Goal: Task Accomplishment & Management: Use online tool/utility

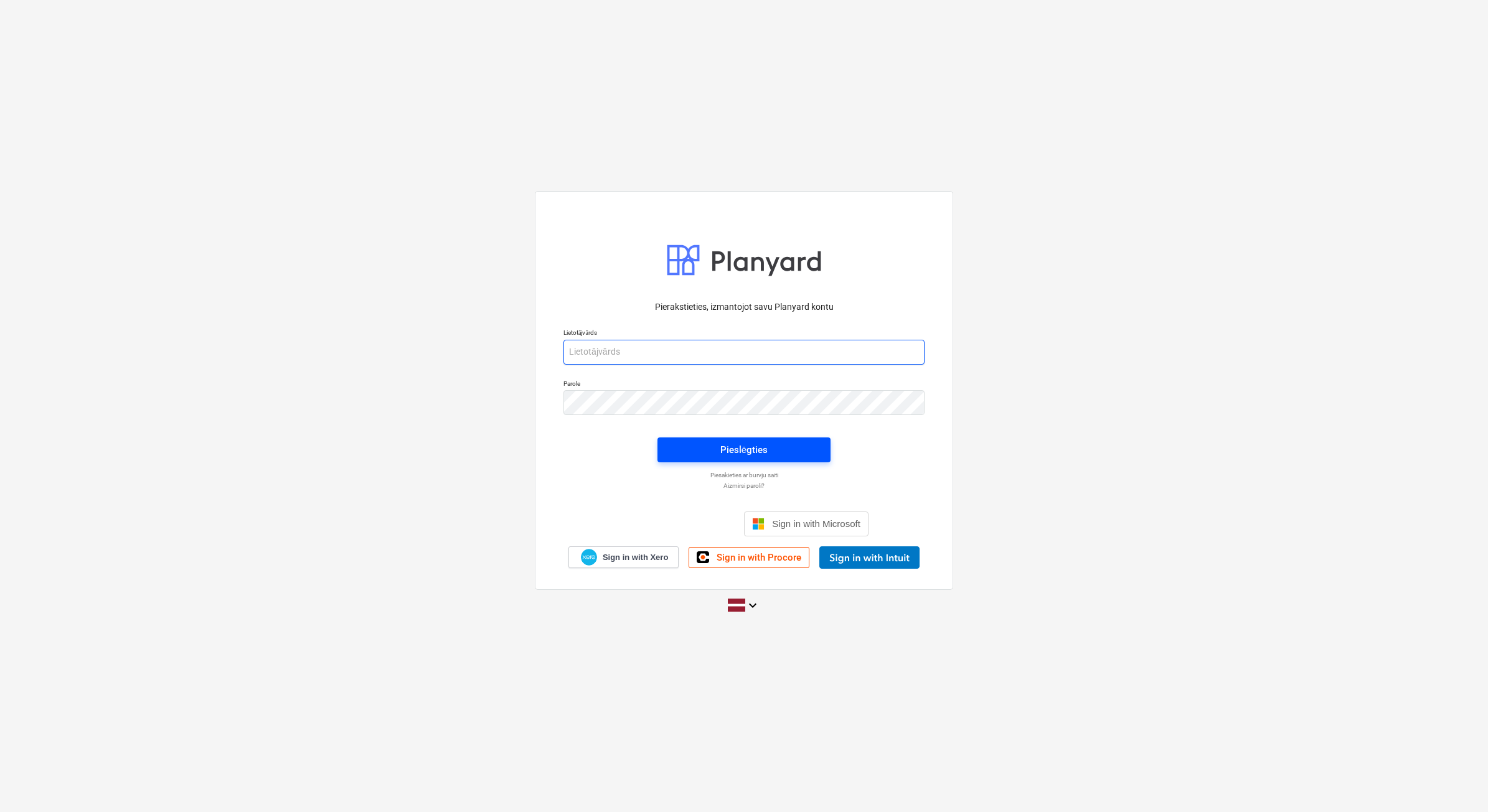
type input "[EMAIL_ADDRESS][DOMAIN_NAME]"
click at [732, 446] on div "Pieslēgties" at bounding box center [744, 450] width 48 height 16
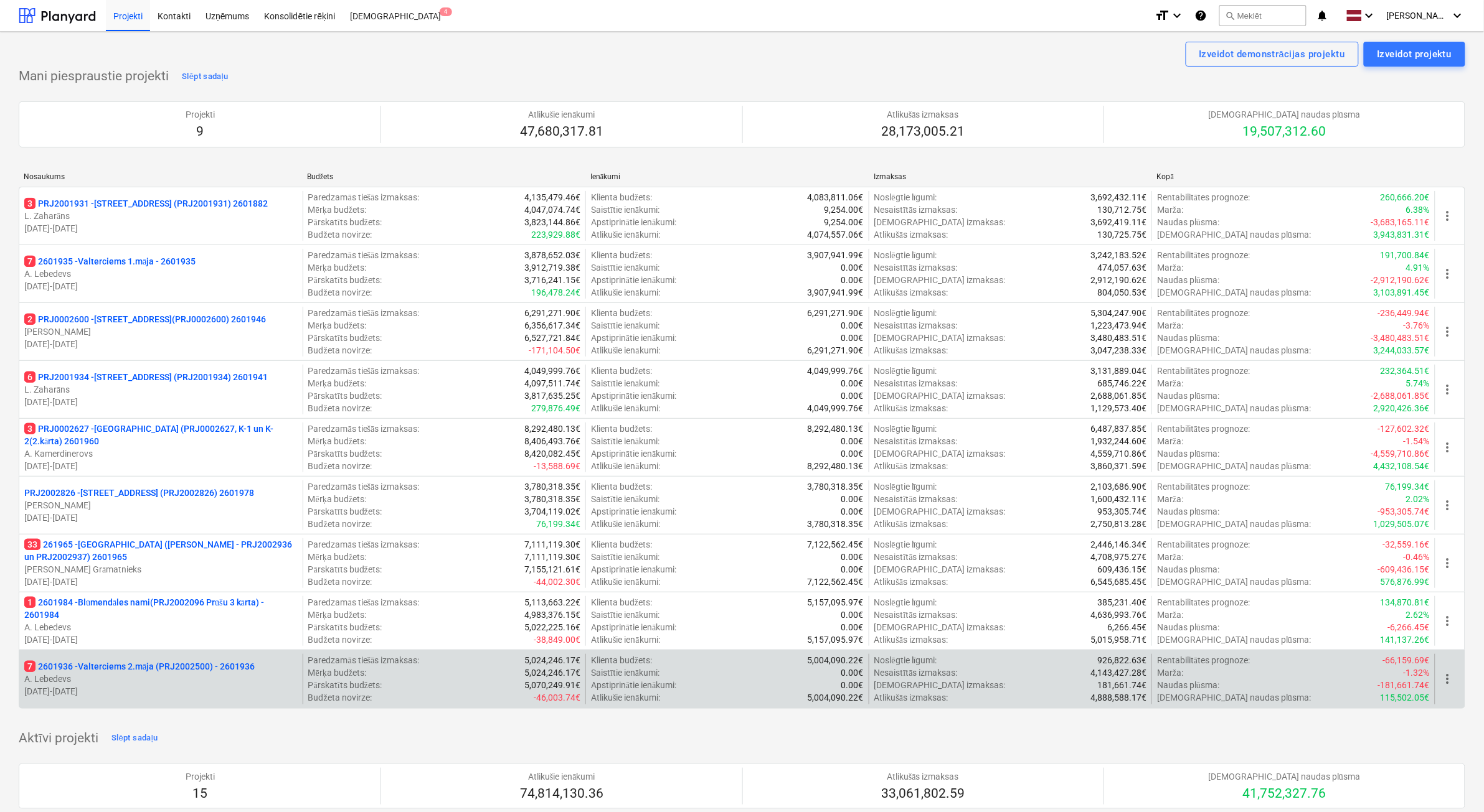
click at [225, 679] on p "A. Lebedevs" at bounding box center [161, 679] width 273 height 12
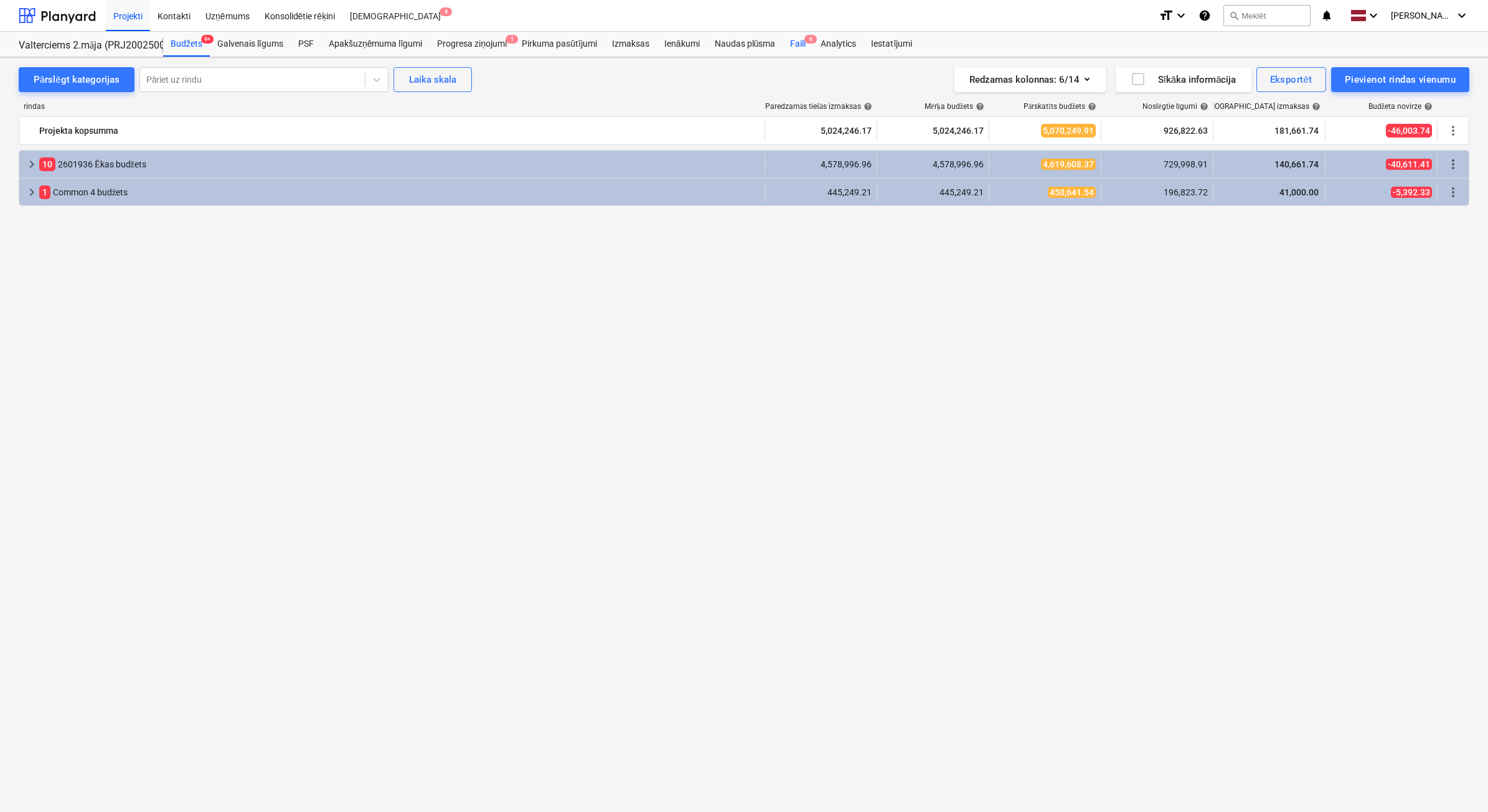
click at [799, 44] on div "Faili 6" at bounding box center [798, 44] width 31 height 25
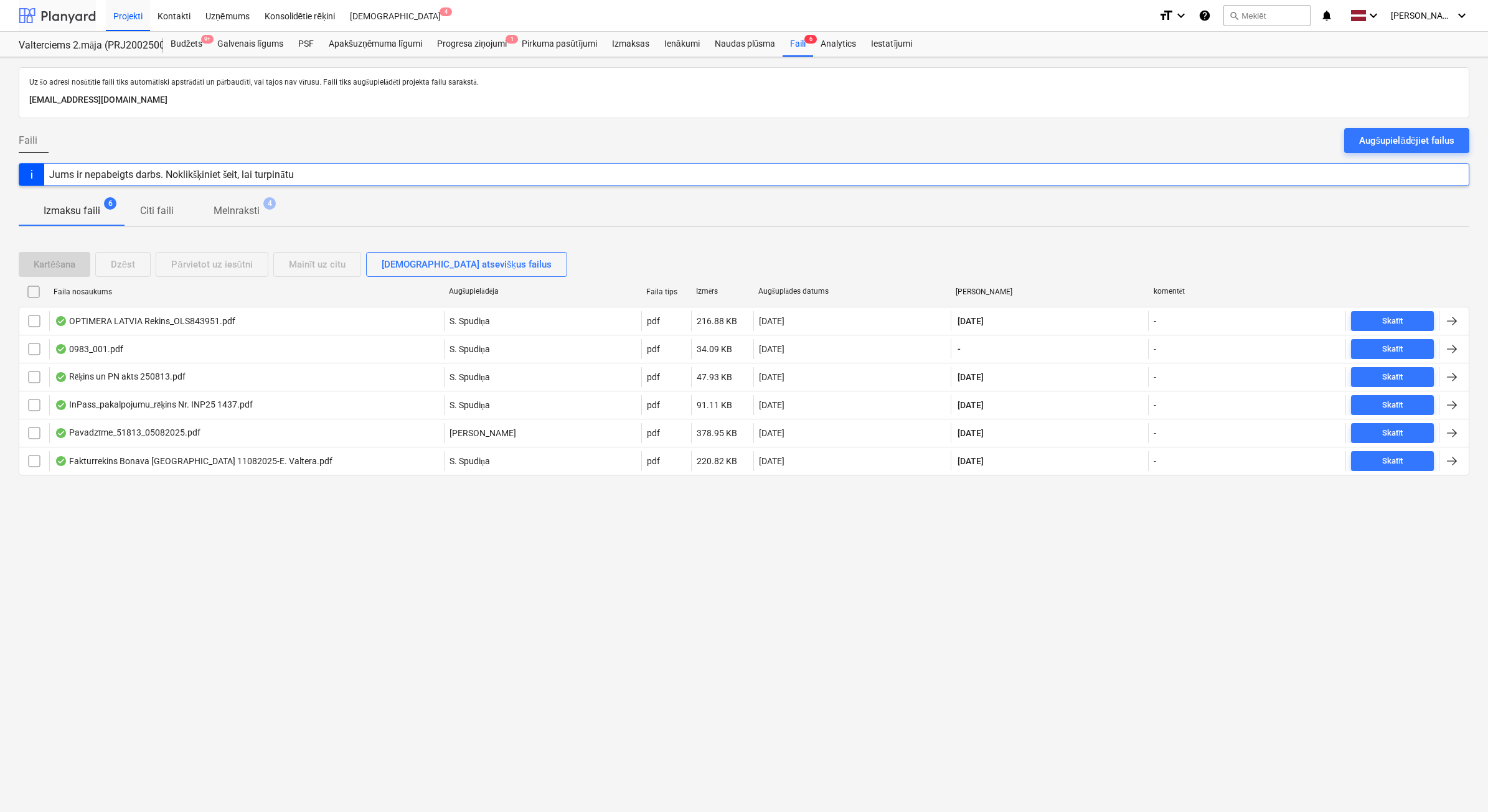
click at [56, 18] on div at bounding box center [56, 15] width 77 height 31
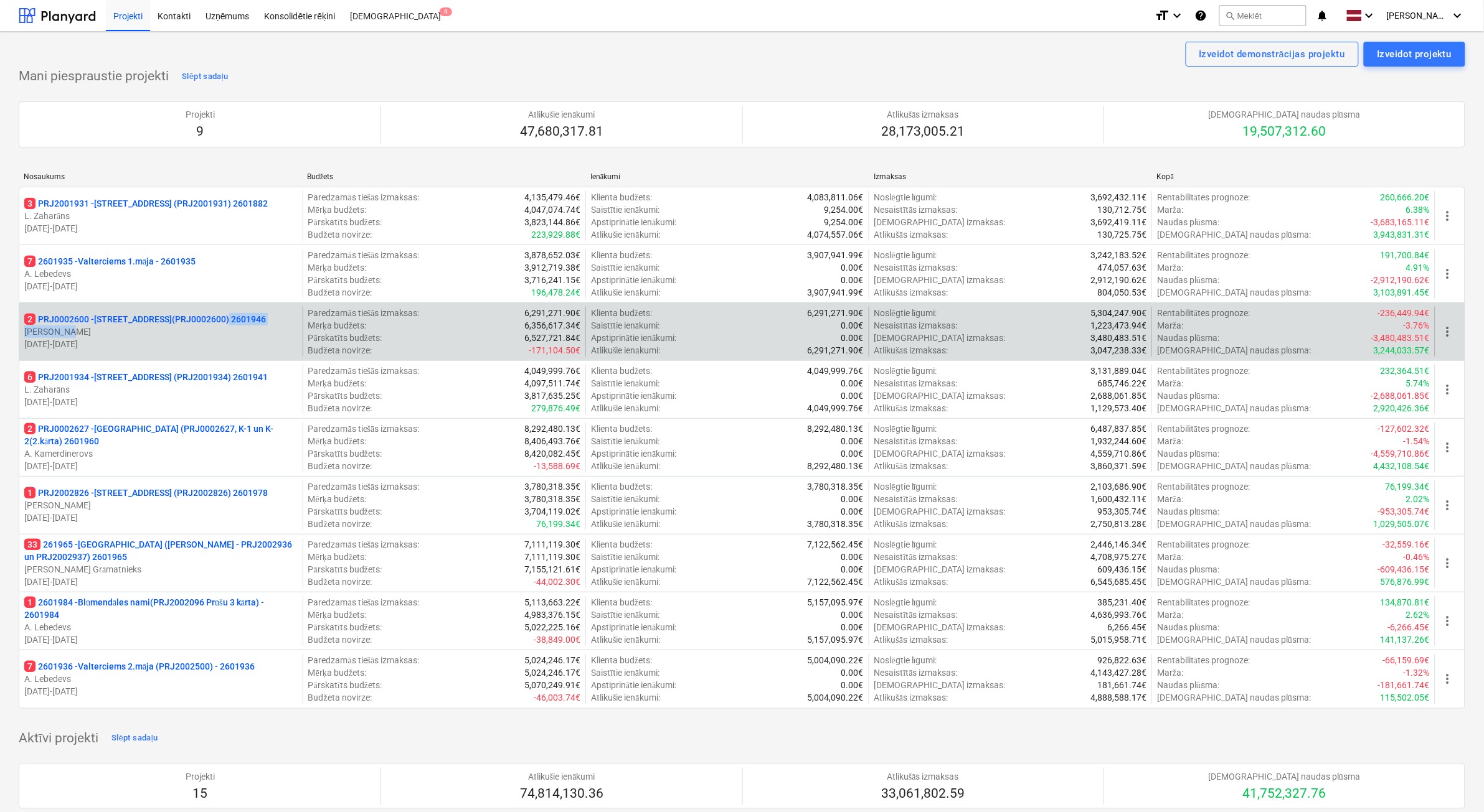
click at [213, 325] on div "2 PRJ0002600 - [STREET_ADDRESS](PRJ0002600) 2601946 [PERSON_NAME] [DATE] - [DAT…" at bounding box center [161, 331] width 273 height 37
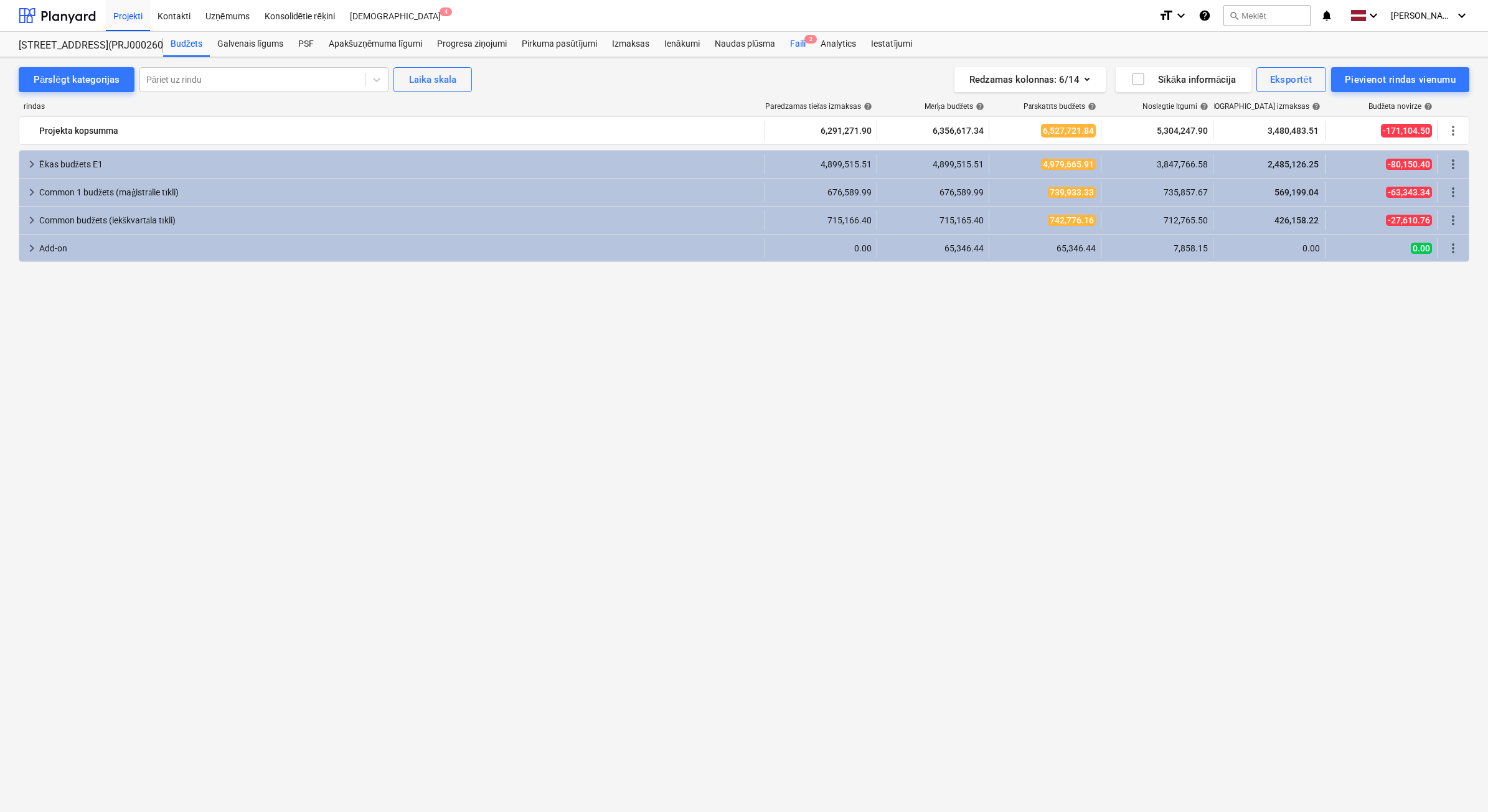
click at [795, 48] on div "Faili 2" at bounding box center [798, 44] width 31 height 25
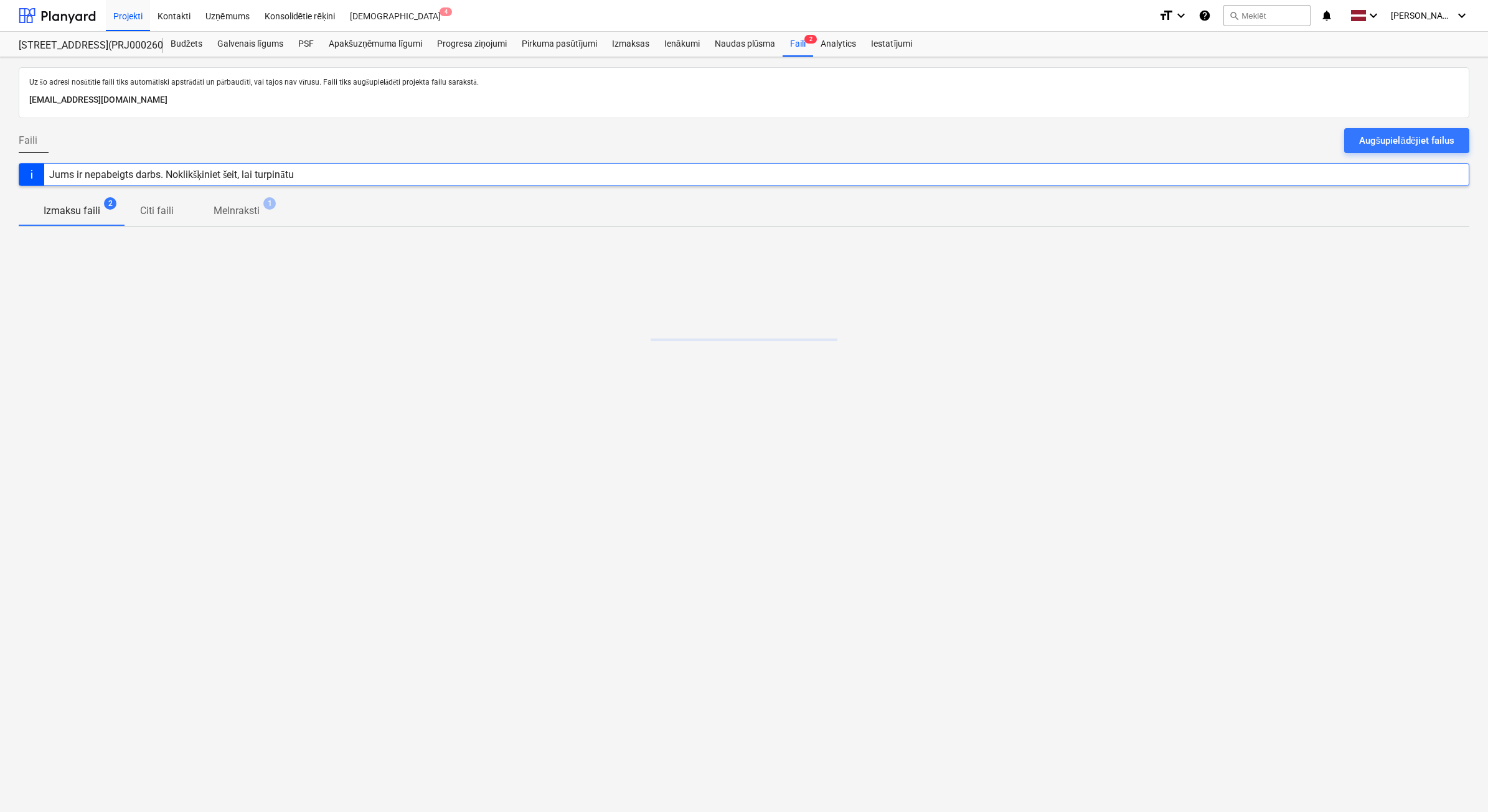
click at [1379, 157] on div "Faili Augšupielādējiet failus" at bounding box center [743, 146] width 1451 height 35
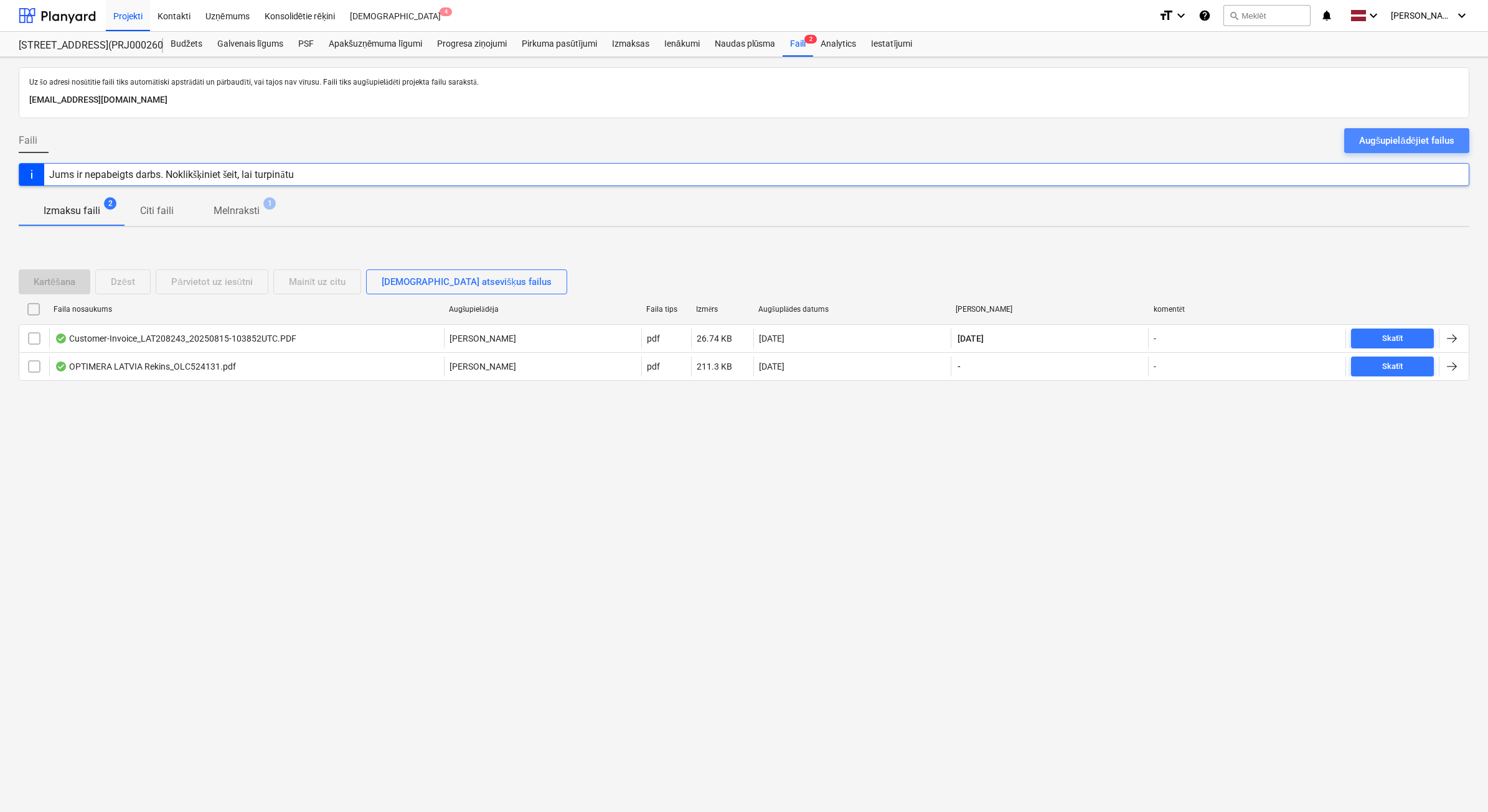
click at [1379, 150] on button "Augšupielādējiet failus" at bounding box center [1407, 141] width 125 height 25
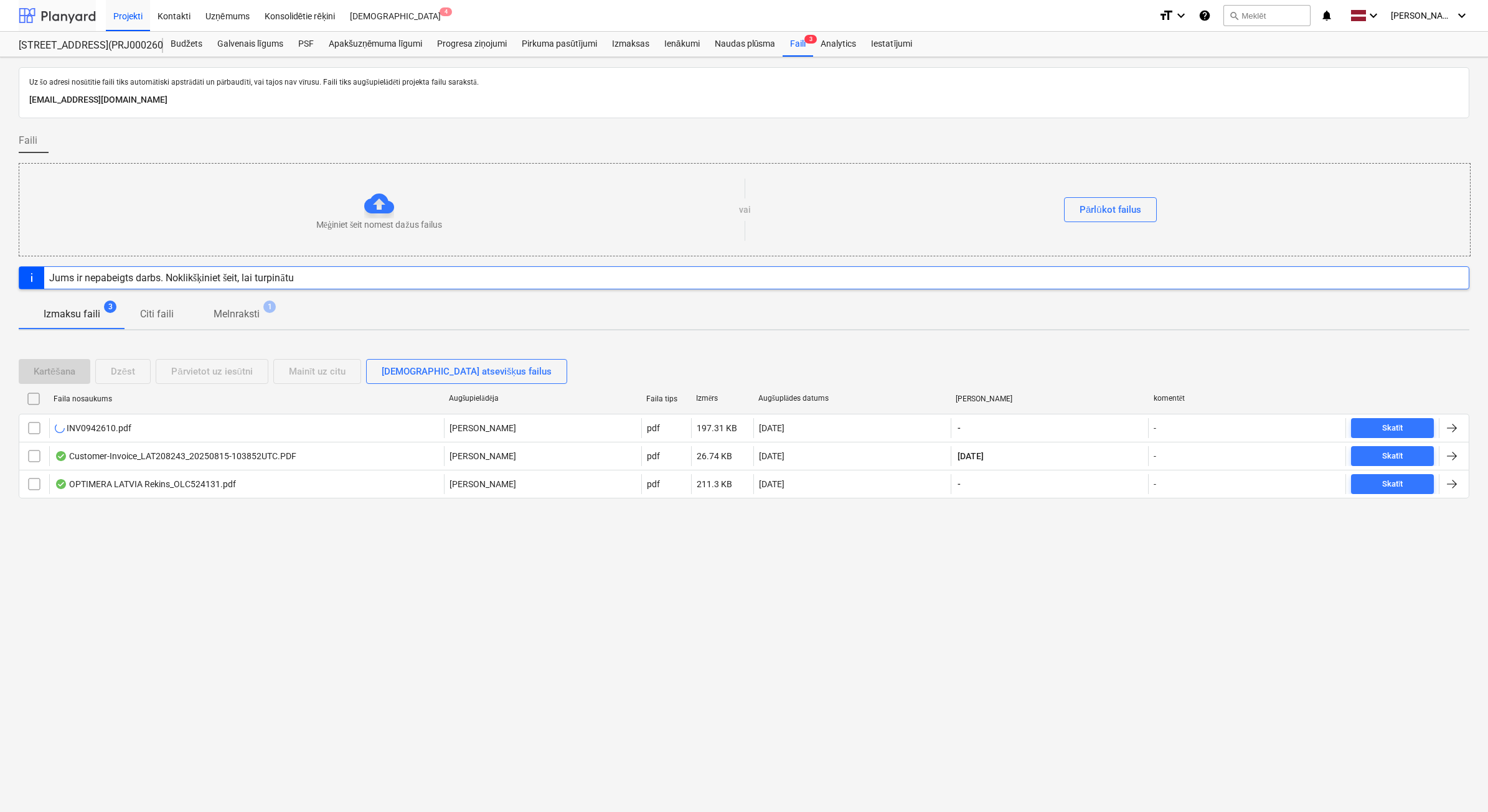
click at [67, 10] on div at bounding box center [56, 15] width 77 height 31
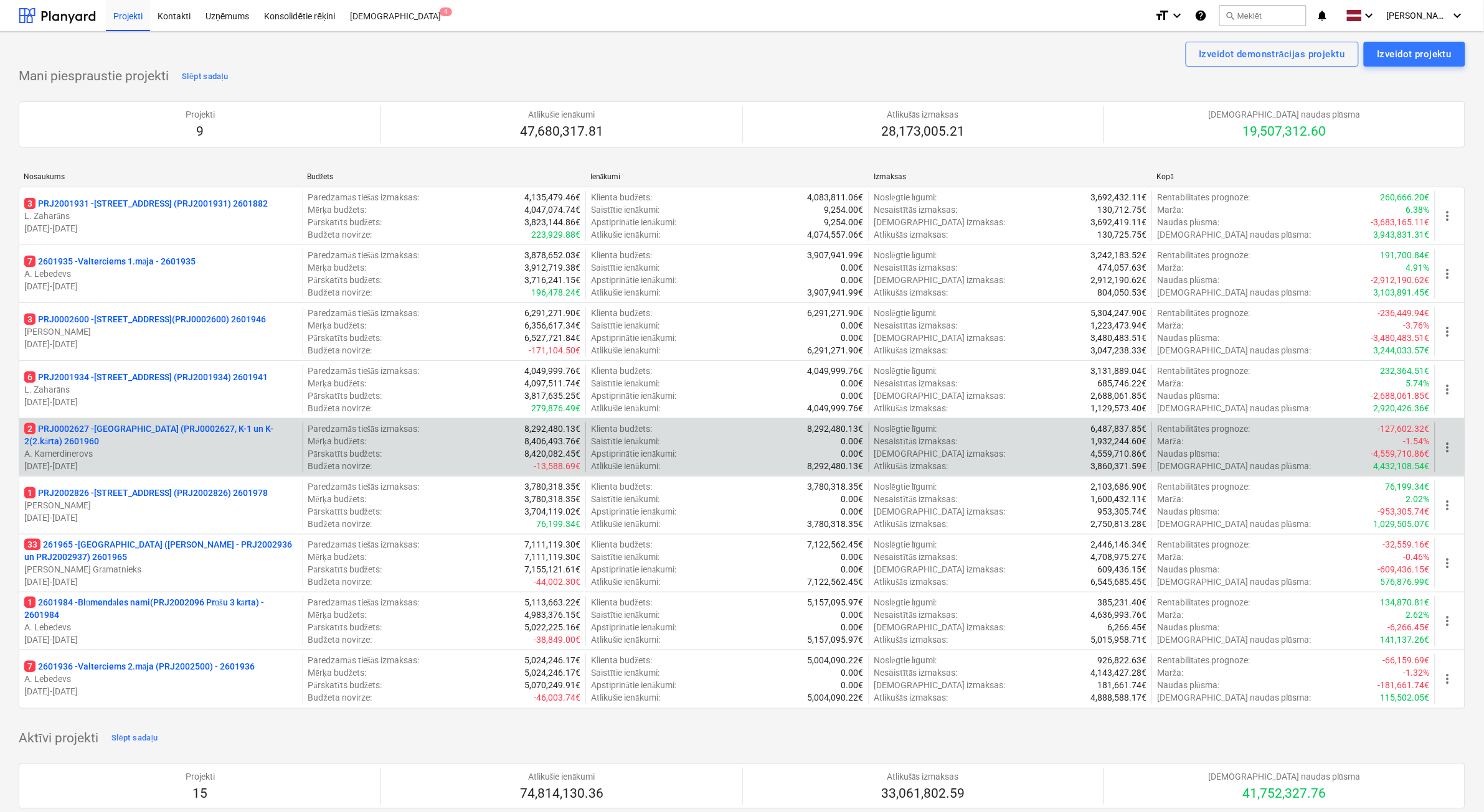
click at [166, 435] on p "2 PRJ0002627 - [GEOGRAPHIC_DATA] (PRJ0002627, K-1 un K-2(2.kārta) 2601960" at bounding box center [161, 435] width 273 height 25
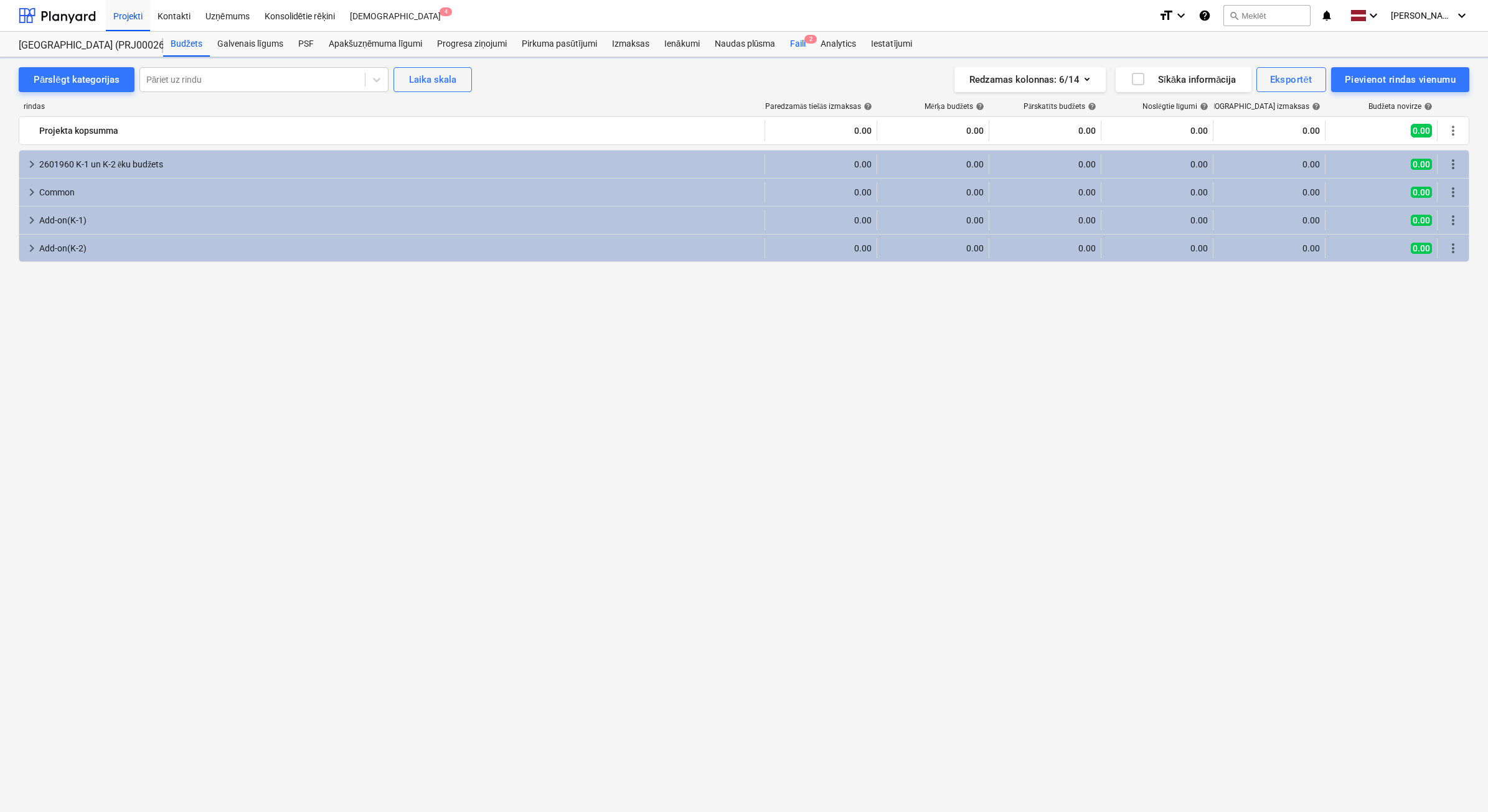
click at [726, 45] on div "Naudas plūsma" at bounding box center [745, 44] width 76 height 25
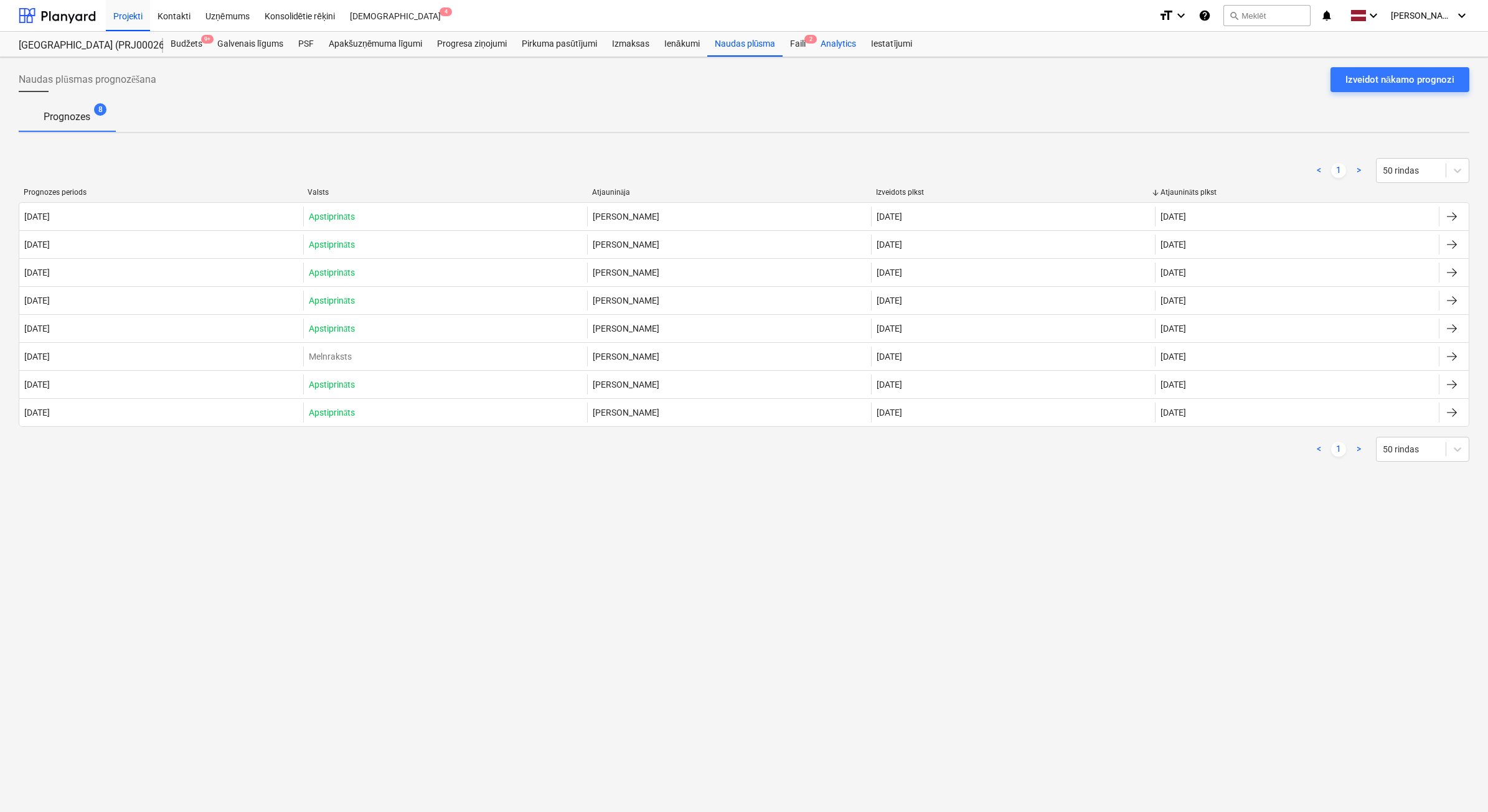
drag, startPoint x: 803, startPoint y: 51, endPoint x: 835, endPoint y: 51, distance: 32.0
click at [803, 51] on div "Faili 2" at bounding box center [798, 44] width 31 height 25
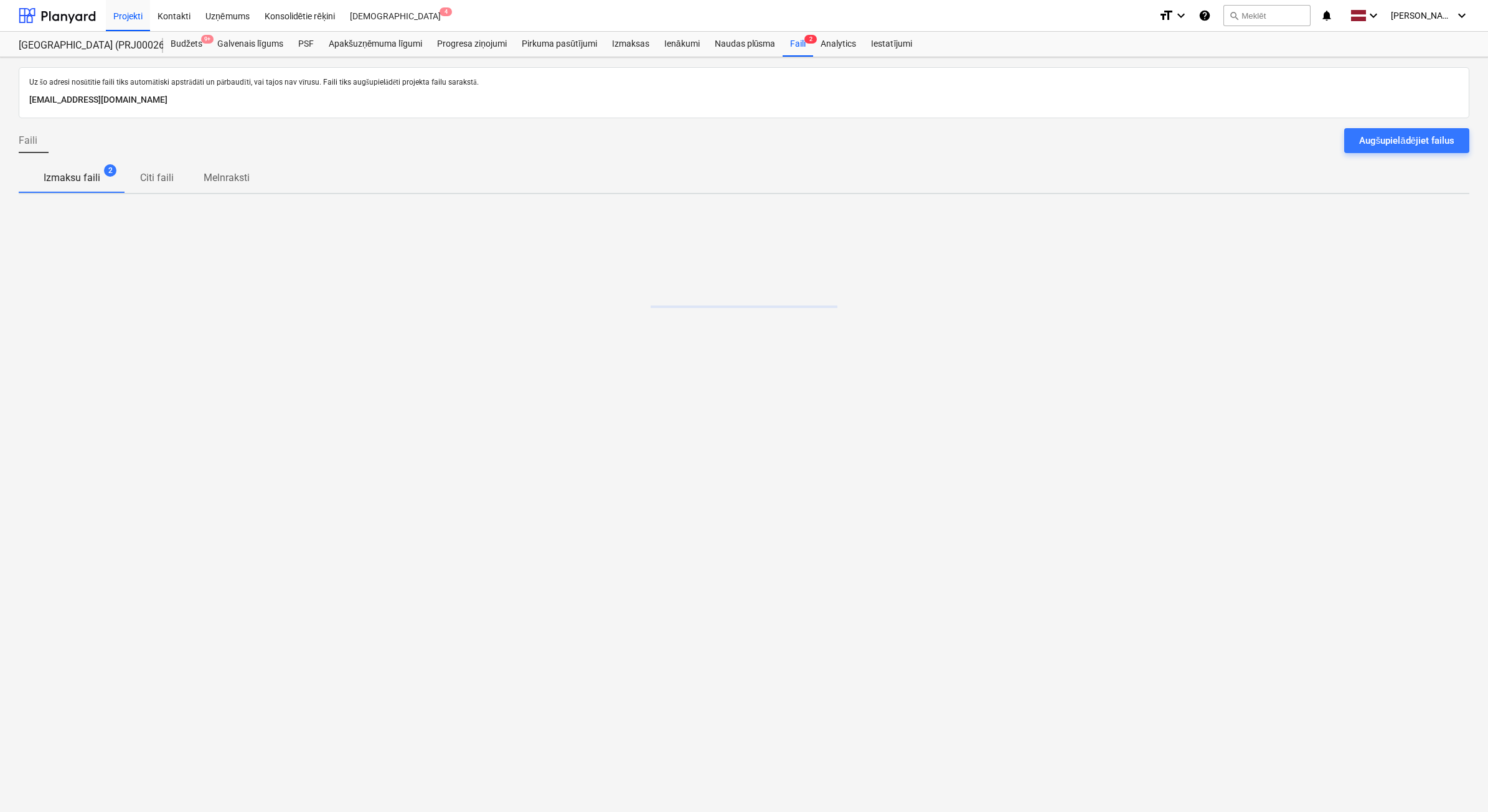
click at [1383, 140] on div "Augšupielādējiet failus" at bounding box center [1407, 141] width 95 height 16
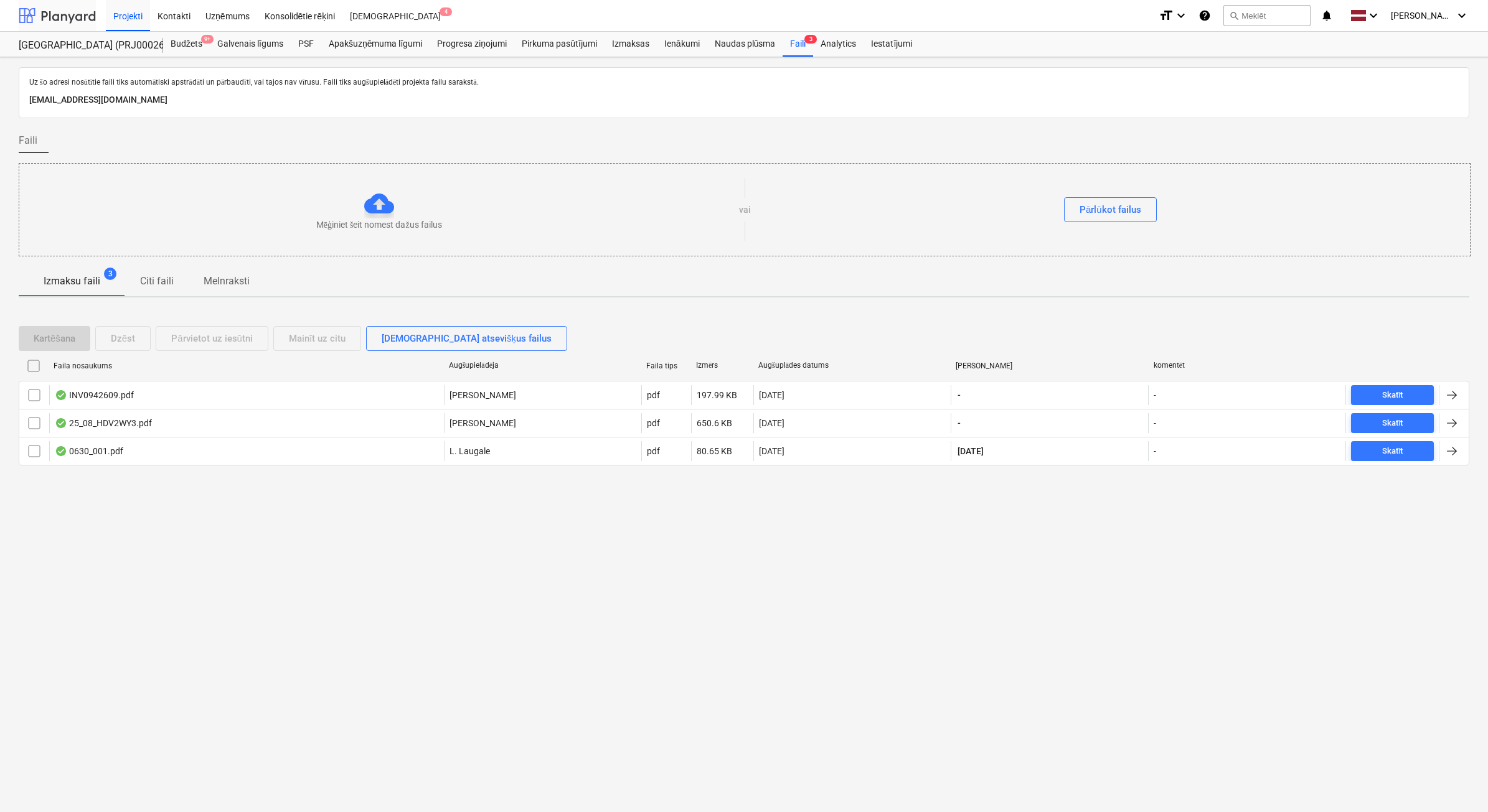
click at [73, 23] on div at bounding box center [56, 15] width 77 height 31
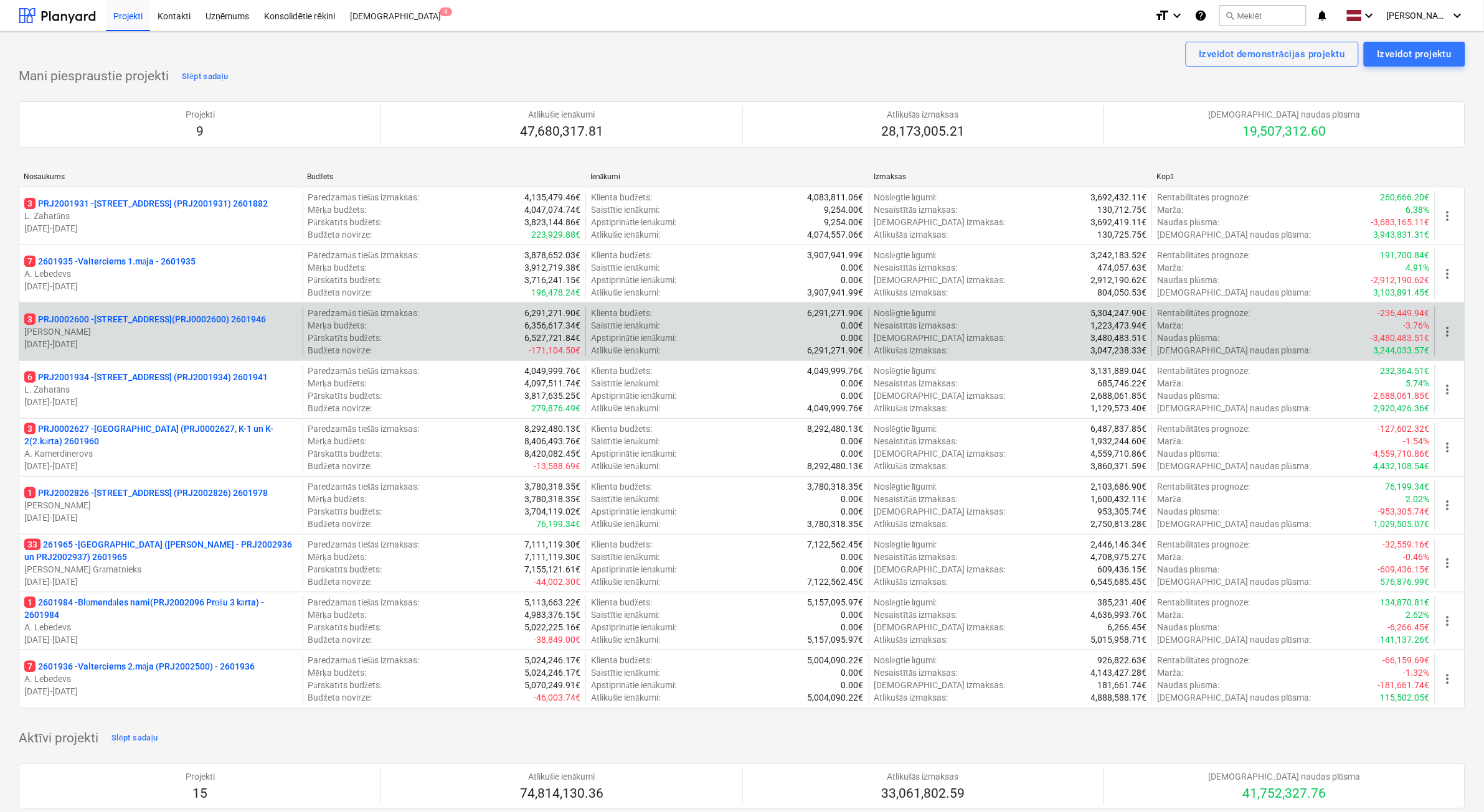
click at [175, 339] on p "[DATE] - [DATE]" at bounding box center [161, 344] width 273 height 12
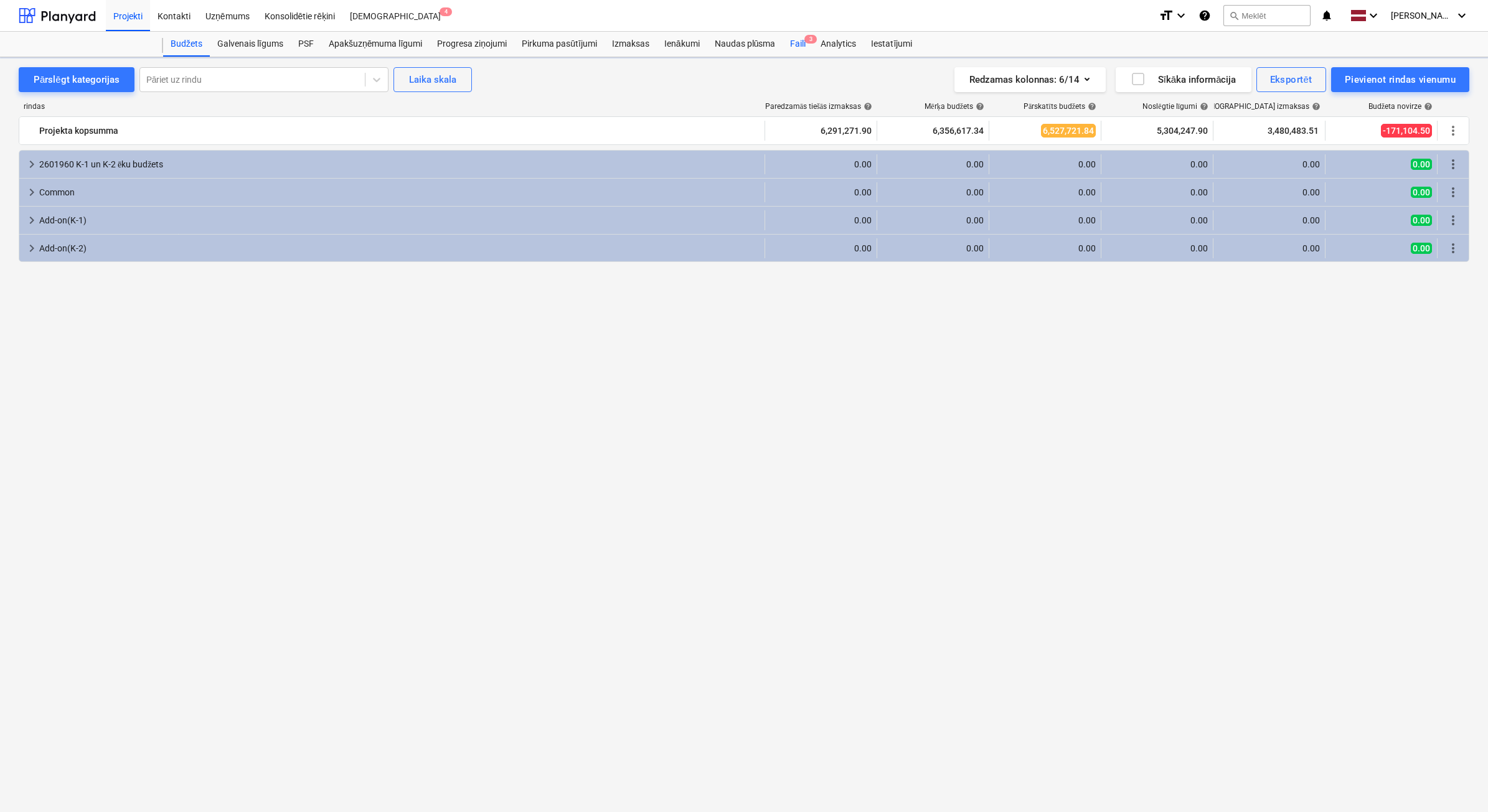
click at [797, 50] on div "Faili 3" at bounding box center [798, 44] width 31 height 25
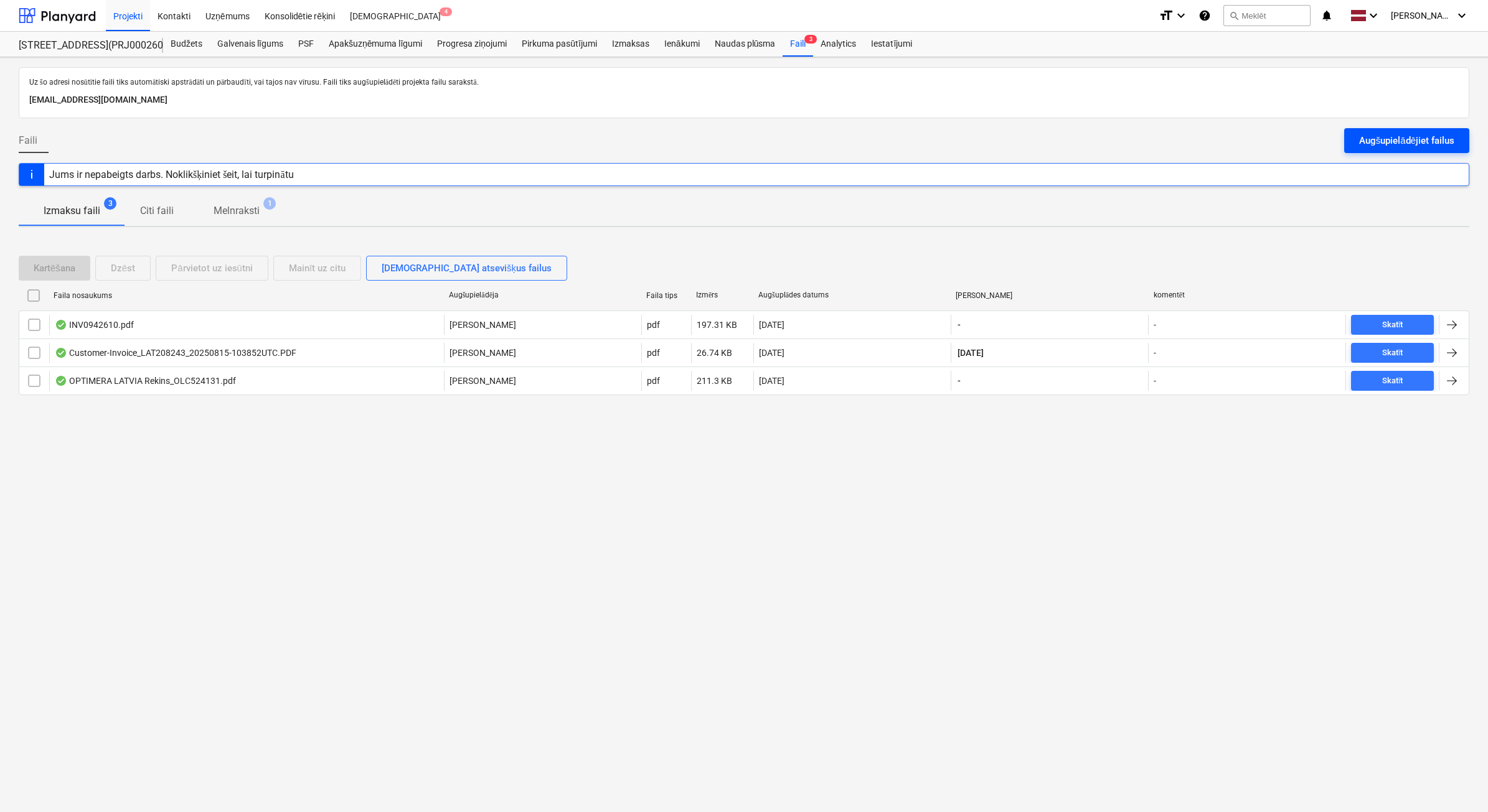
drag, startPoint x: 1402, startPoint y: 134, endPoint x: 1410, endPoint y: 133, distance: 8.1
click at [1402, 134] on div "Augšupielādējiet failus" at bounding box center [1407, 141] width 95 height 16
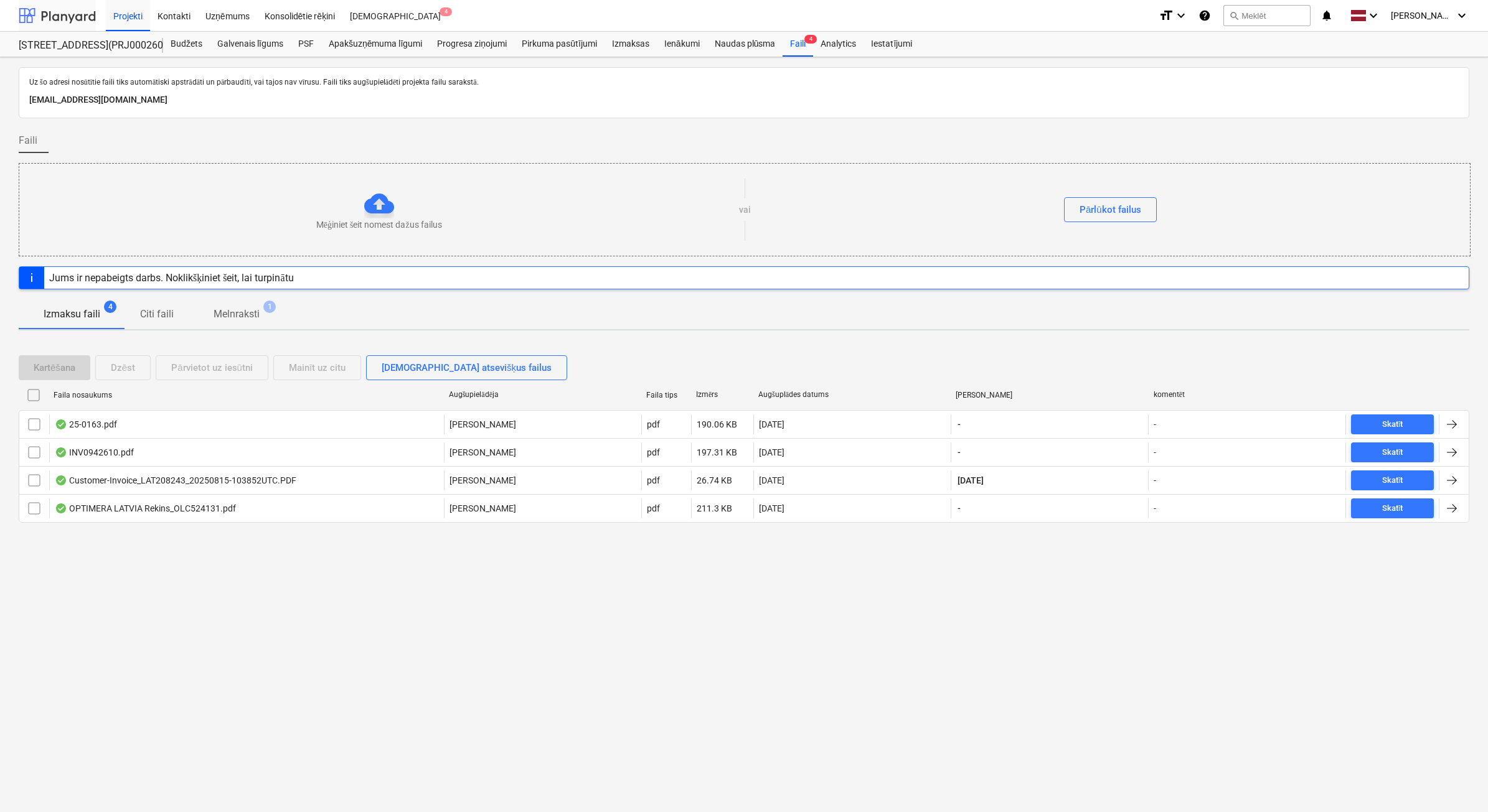
click at [88, 11] on div at bounding box center [56, 15] width 77 height 31
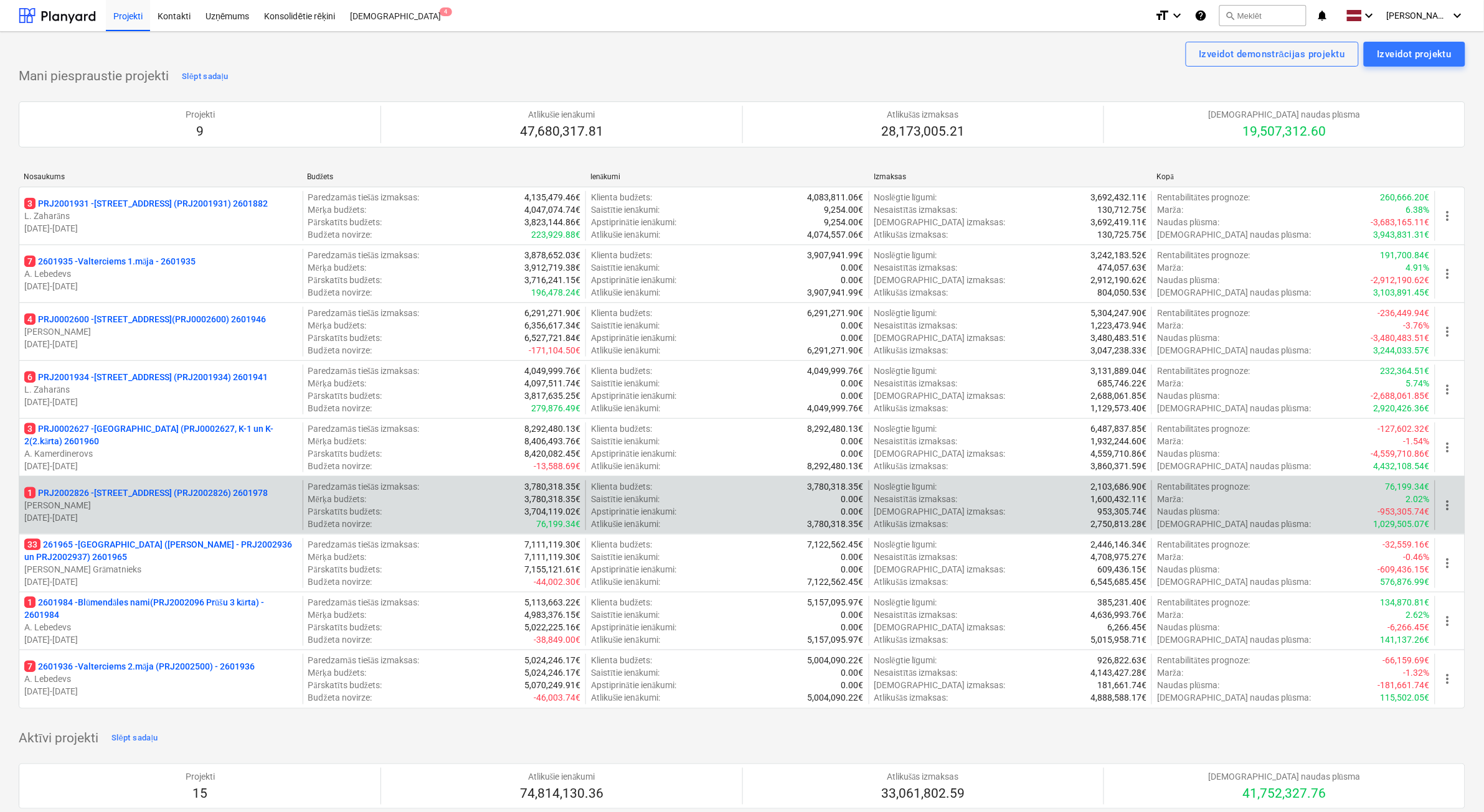
click at [139, 511] on p "[PERSON_NAME]" at bounding box center [161, 505] width 273 height 12
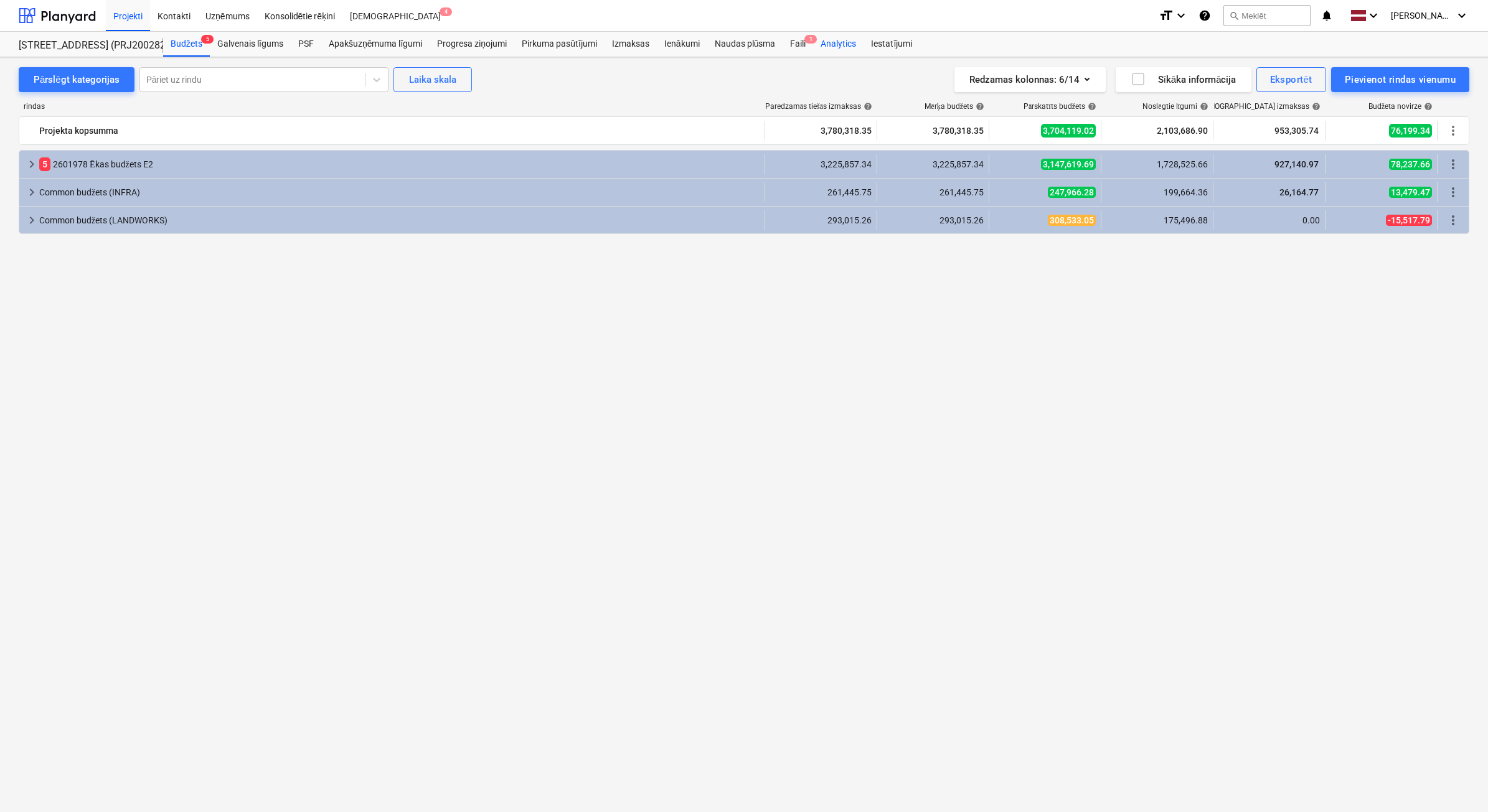
click at [808, 48] on div "Faili 1" at bounding box center [798, 44] width 31 height 25
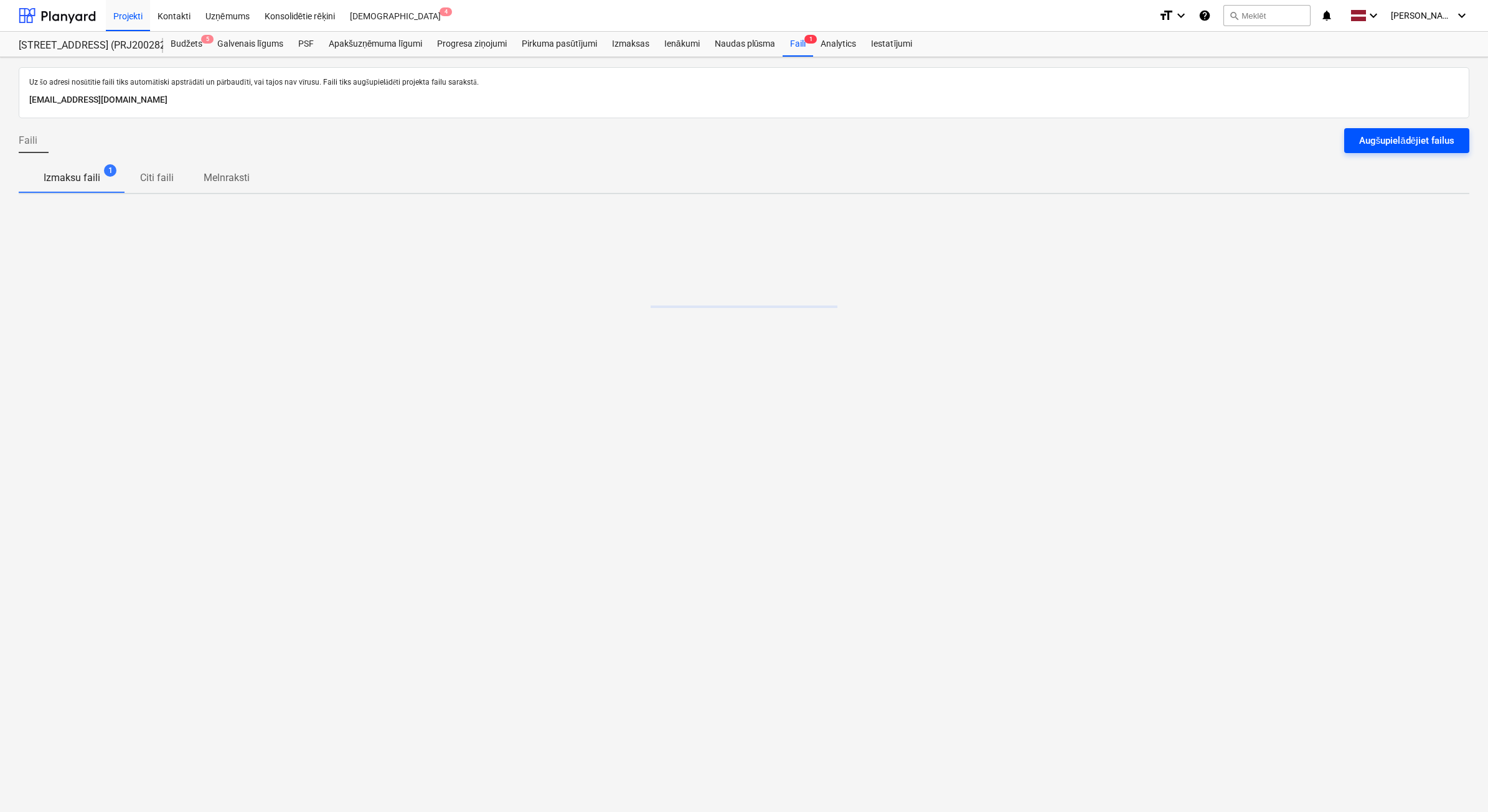
click at [1395, 147] on div "Augšupielādējiet failus" at bounding box center [1407, 141] width 95 height 16
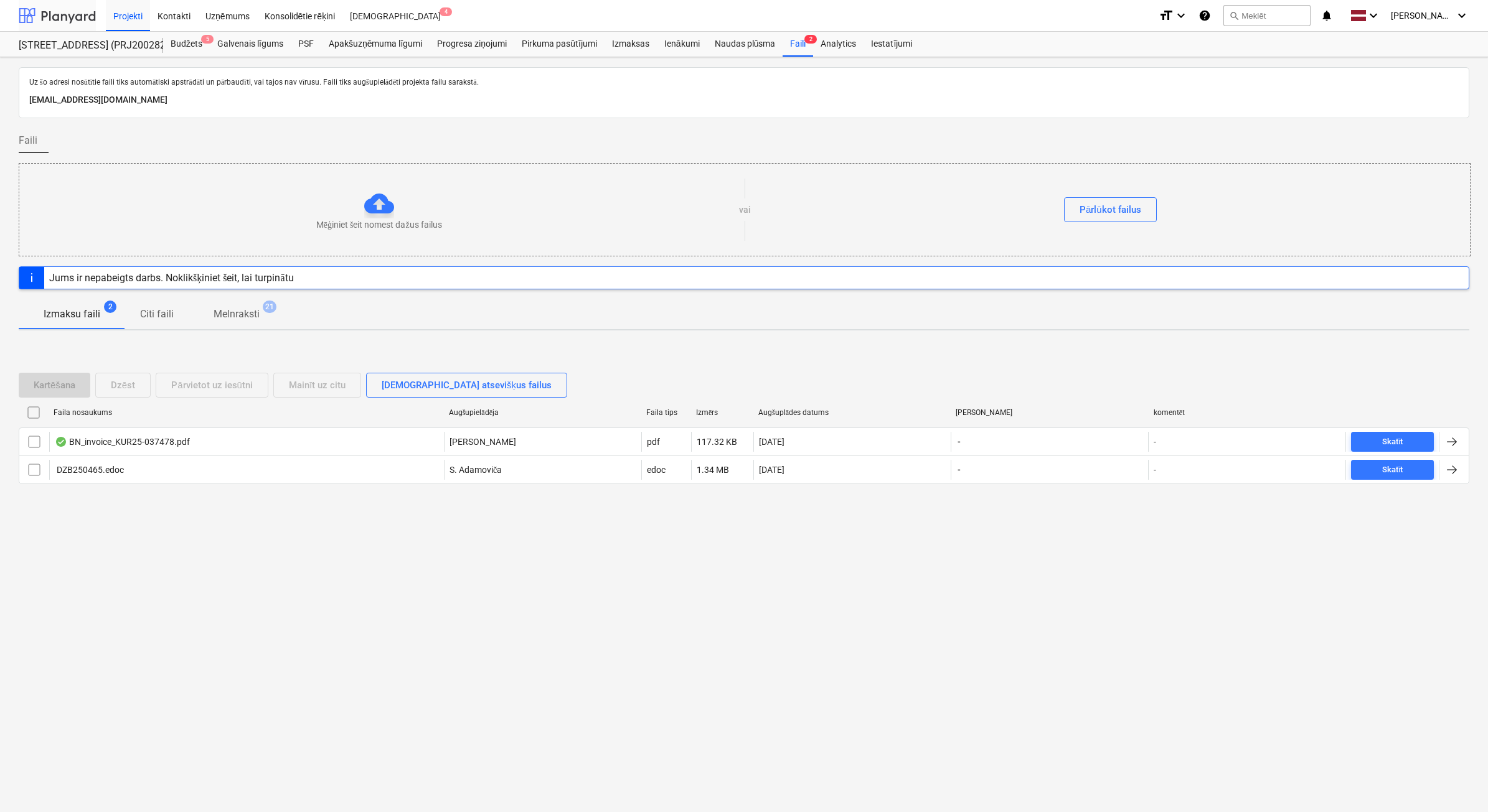
drag, startPoint x: 75, startPoint y: 13, endPoint x: 82, endPoint y: 8, distance: 8.6
click at [75, 13] on div at bounding box center [56, 15] width 77 height 31
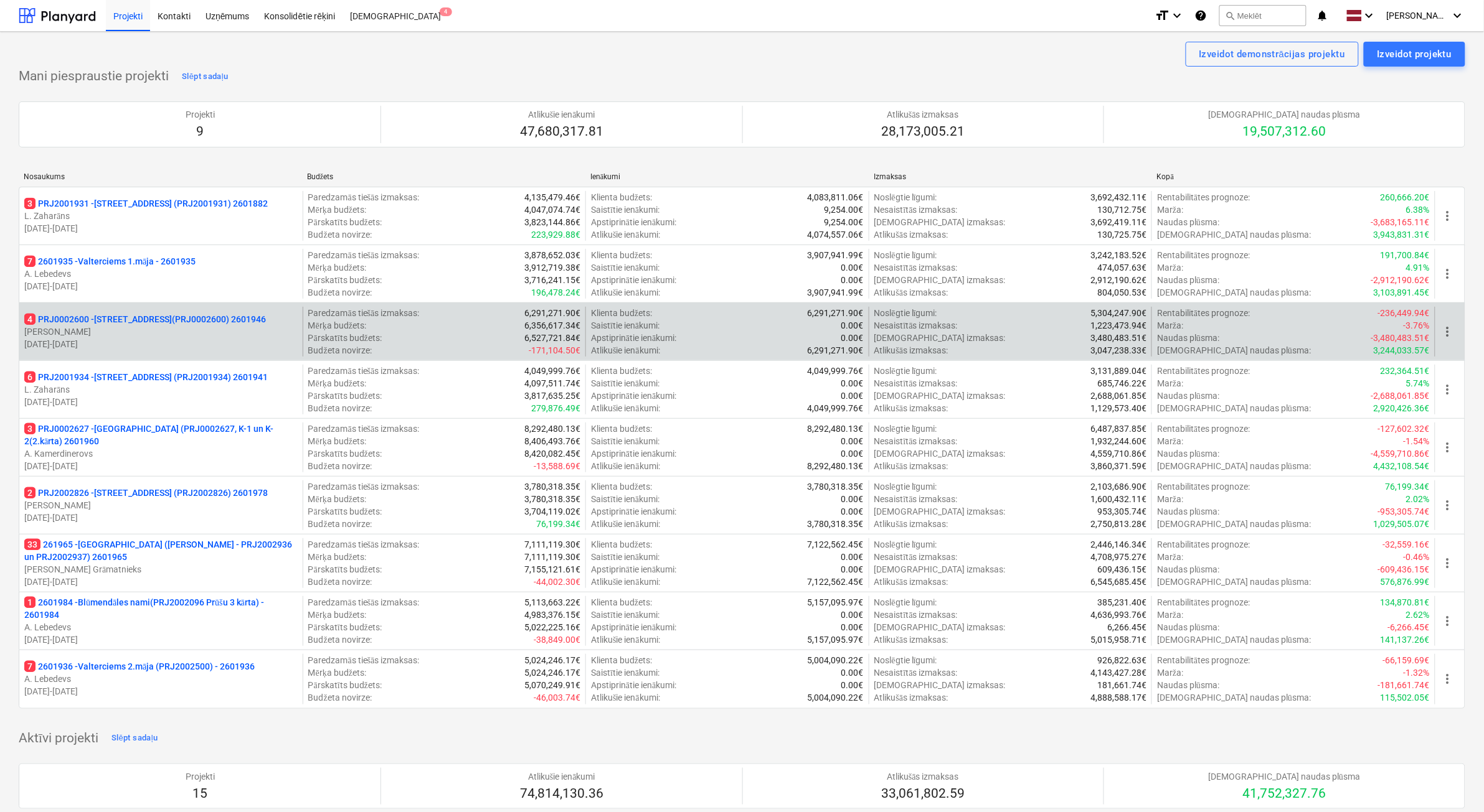
click at [207, 336] on p "[PERSON_NAME]" at bounding box center [161, 331] width 273 height 12
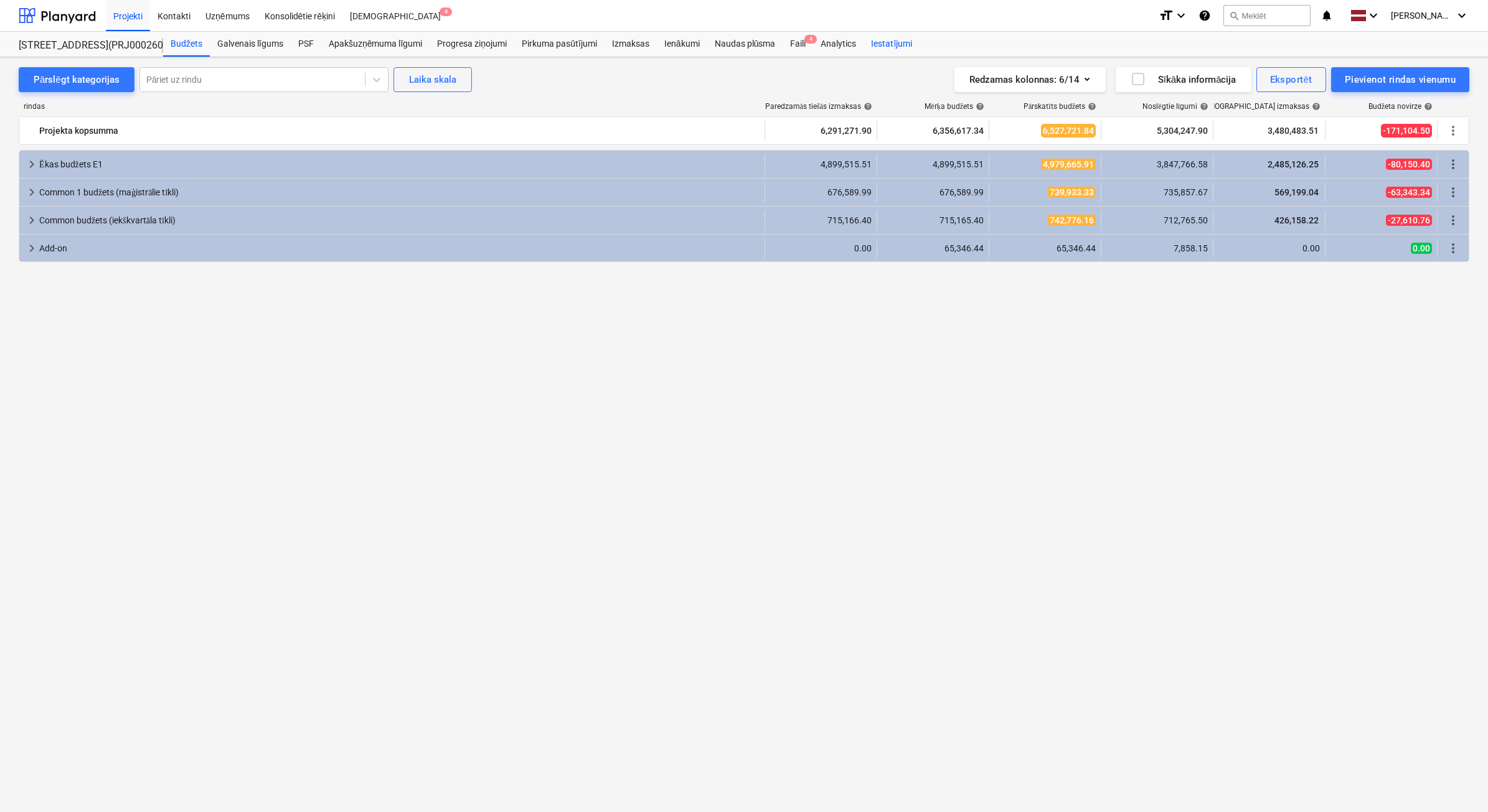
click at [800, 44] on div "Faili 4" at bounding box center [798, 44] width 31 height 25
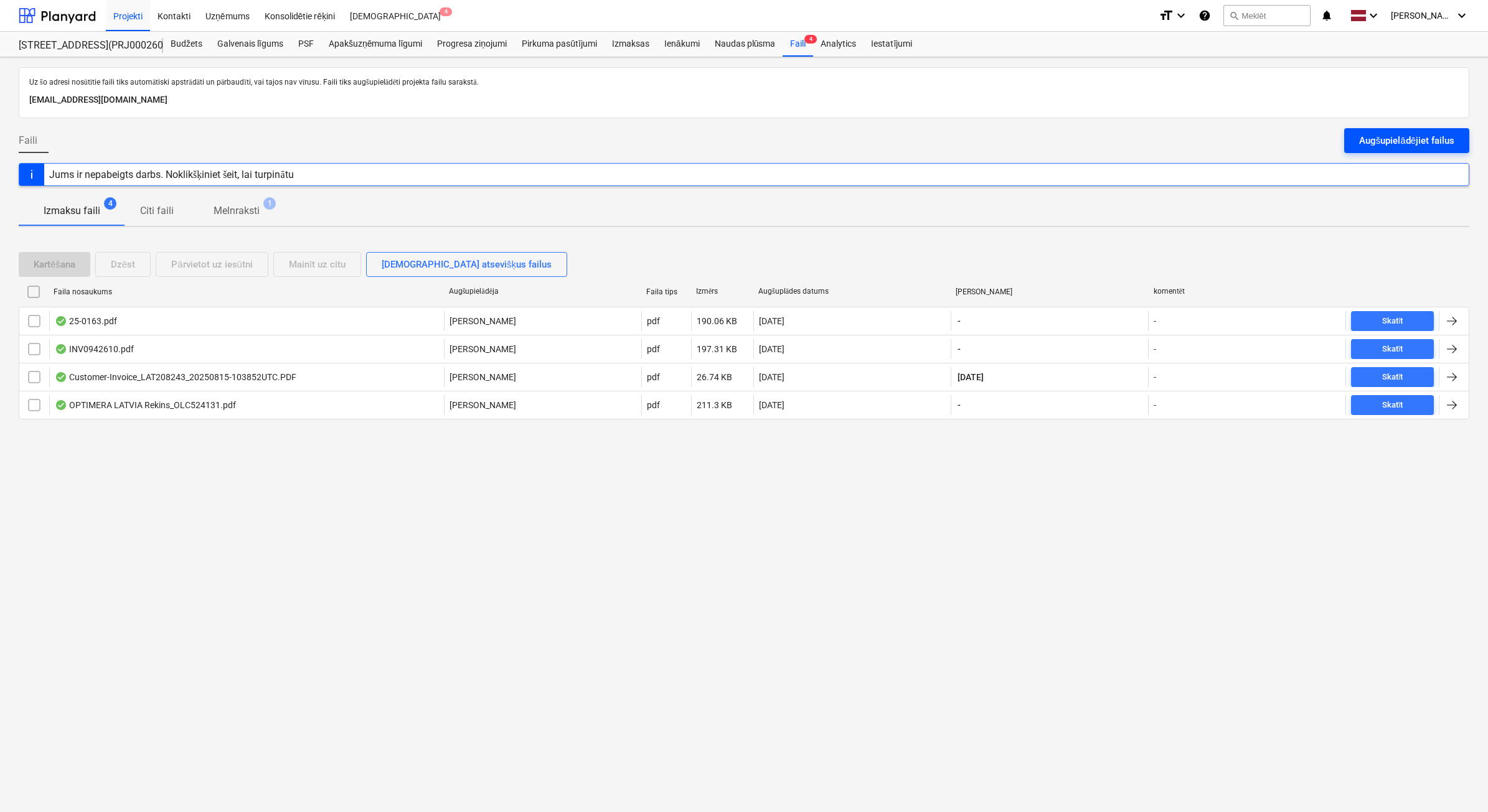
click at [1386, 134] on div "Augšupielādējiet failus" at bounding box center [1407, 141] width 95 height 16
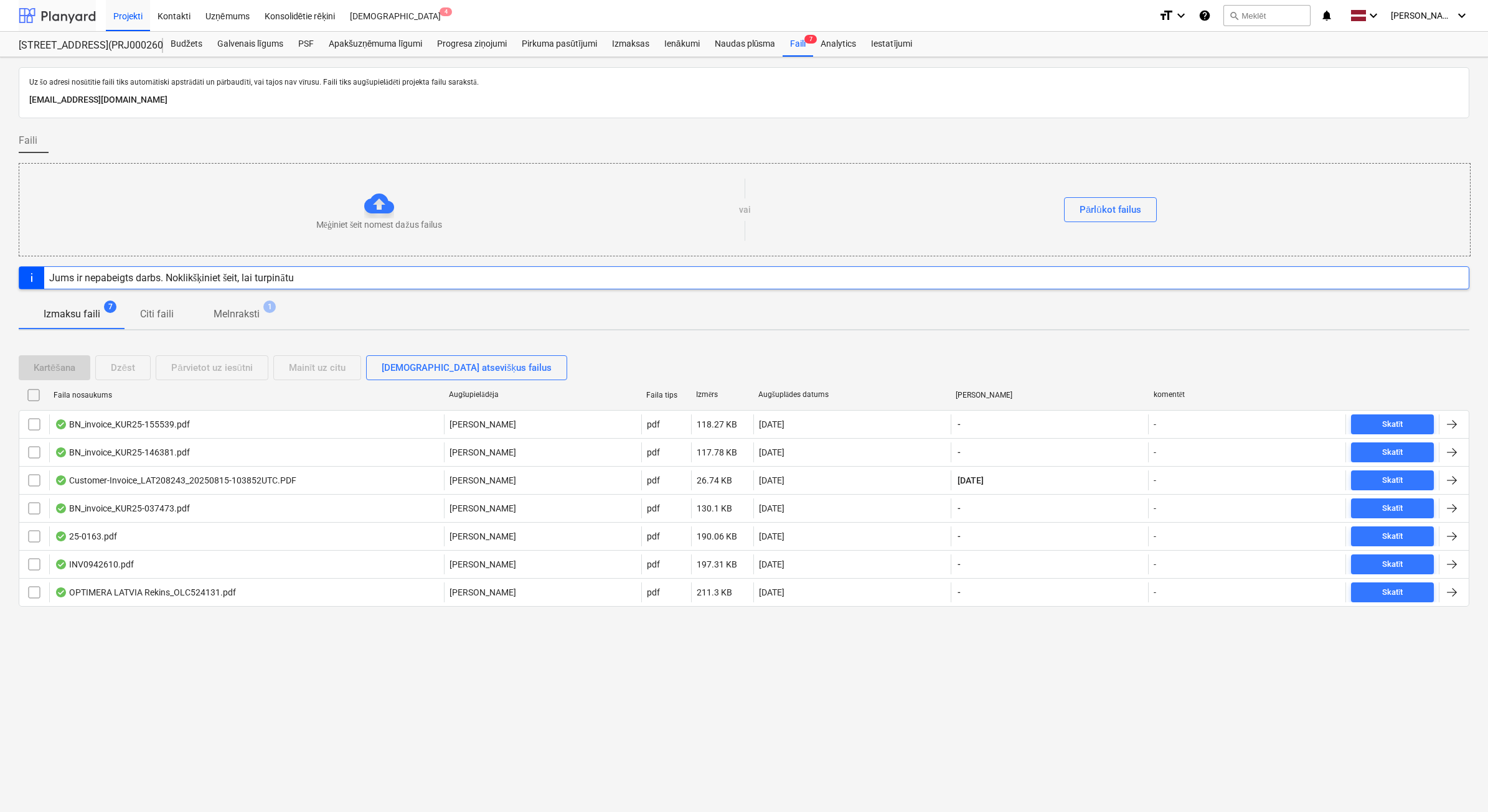
click at [70, 30] on div at bounding box center [56, 15] width 77 height 31
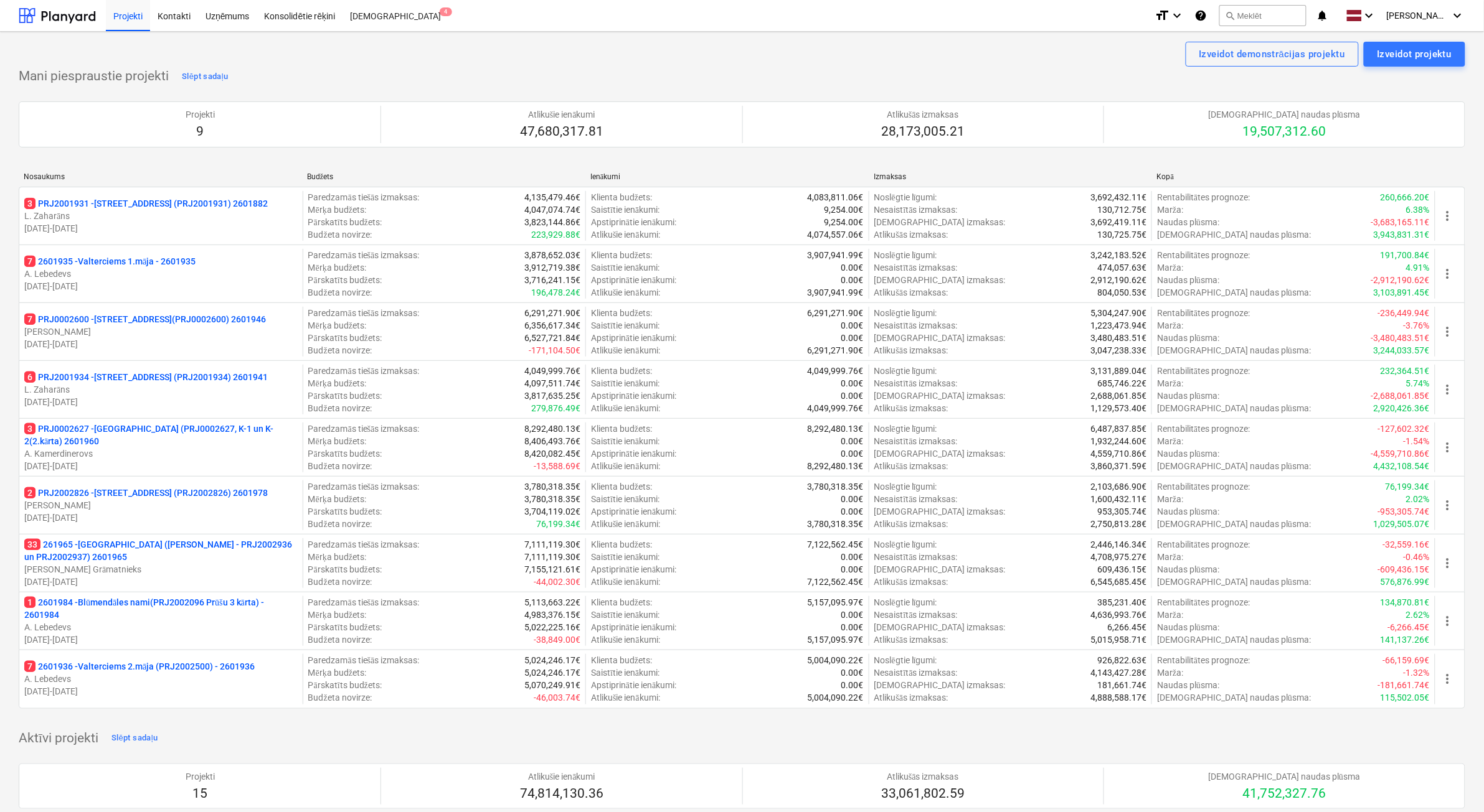
click at [76, 380] on p "6 PRJ2001934 - [STREET_ADDRESS] (PRJ2001934) 2601941" at bounding box center [146, 377] width 243 height 12
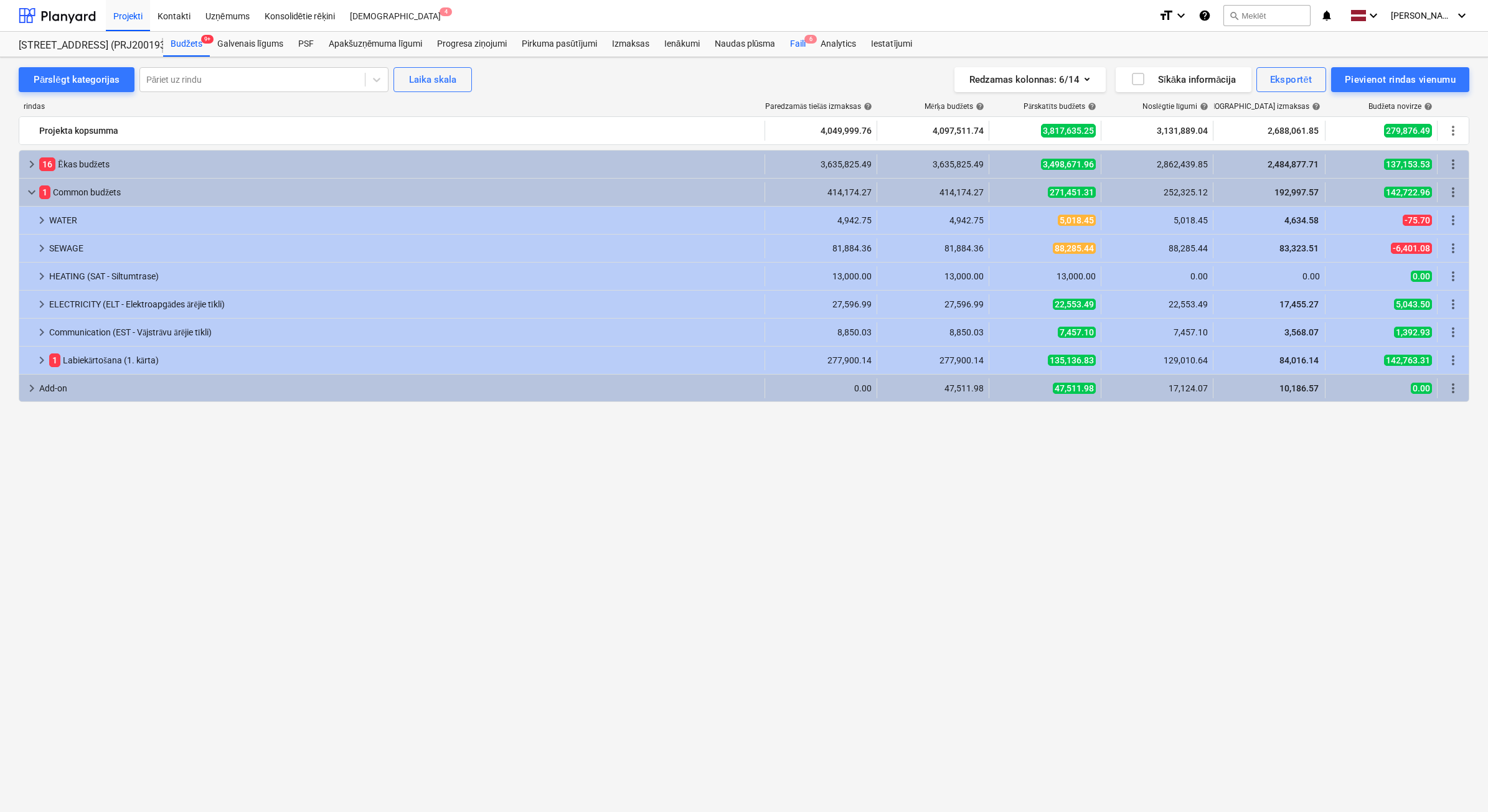
click at [798, 43] on div "Faili 6" at bounding box center [798, 44] width 31 height 25
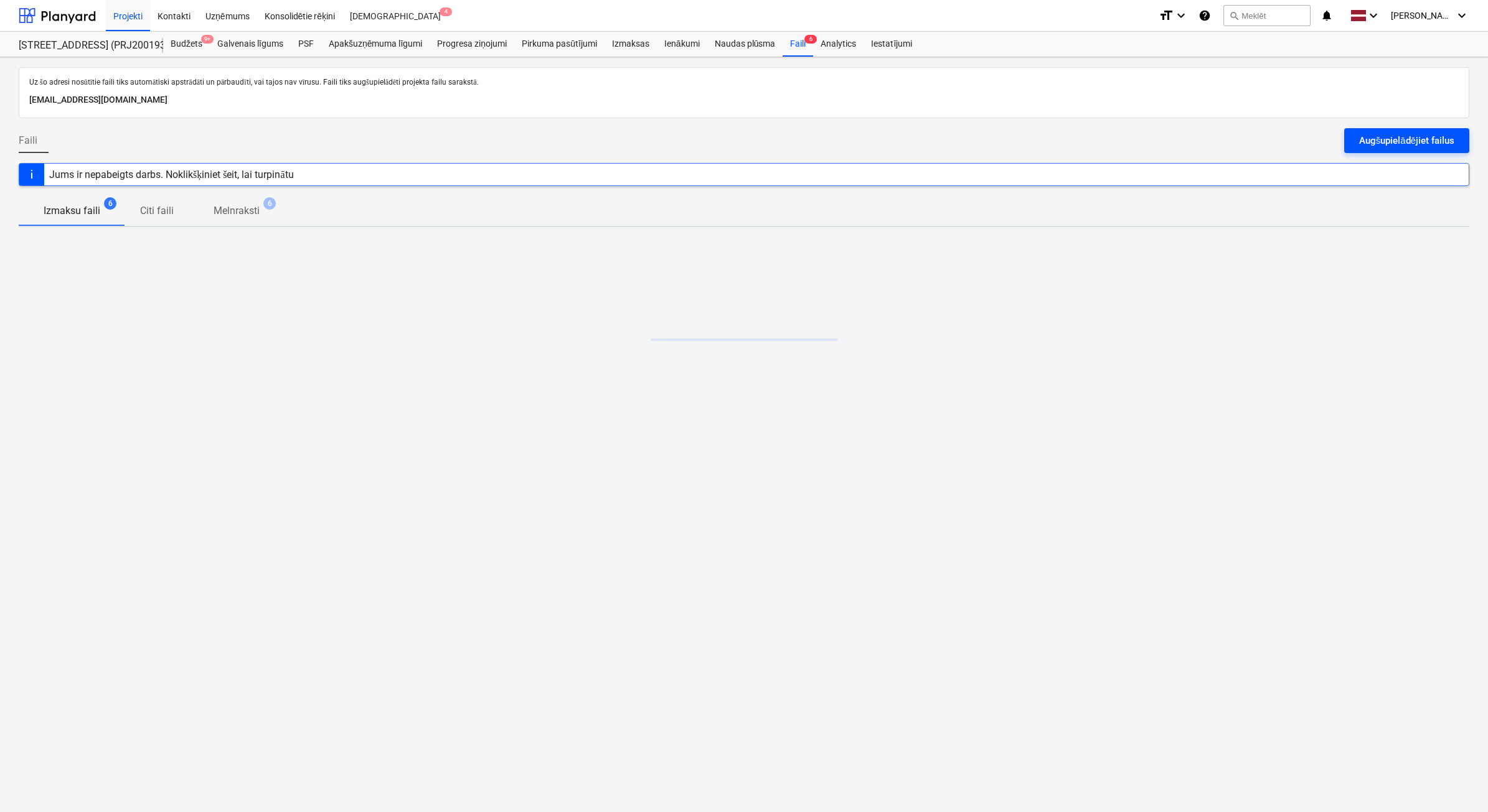
click at [1427, 148] on div "Augšupielādējiet failus" at bounding box center [1407, 141] width 95 height 16
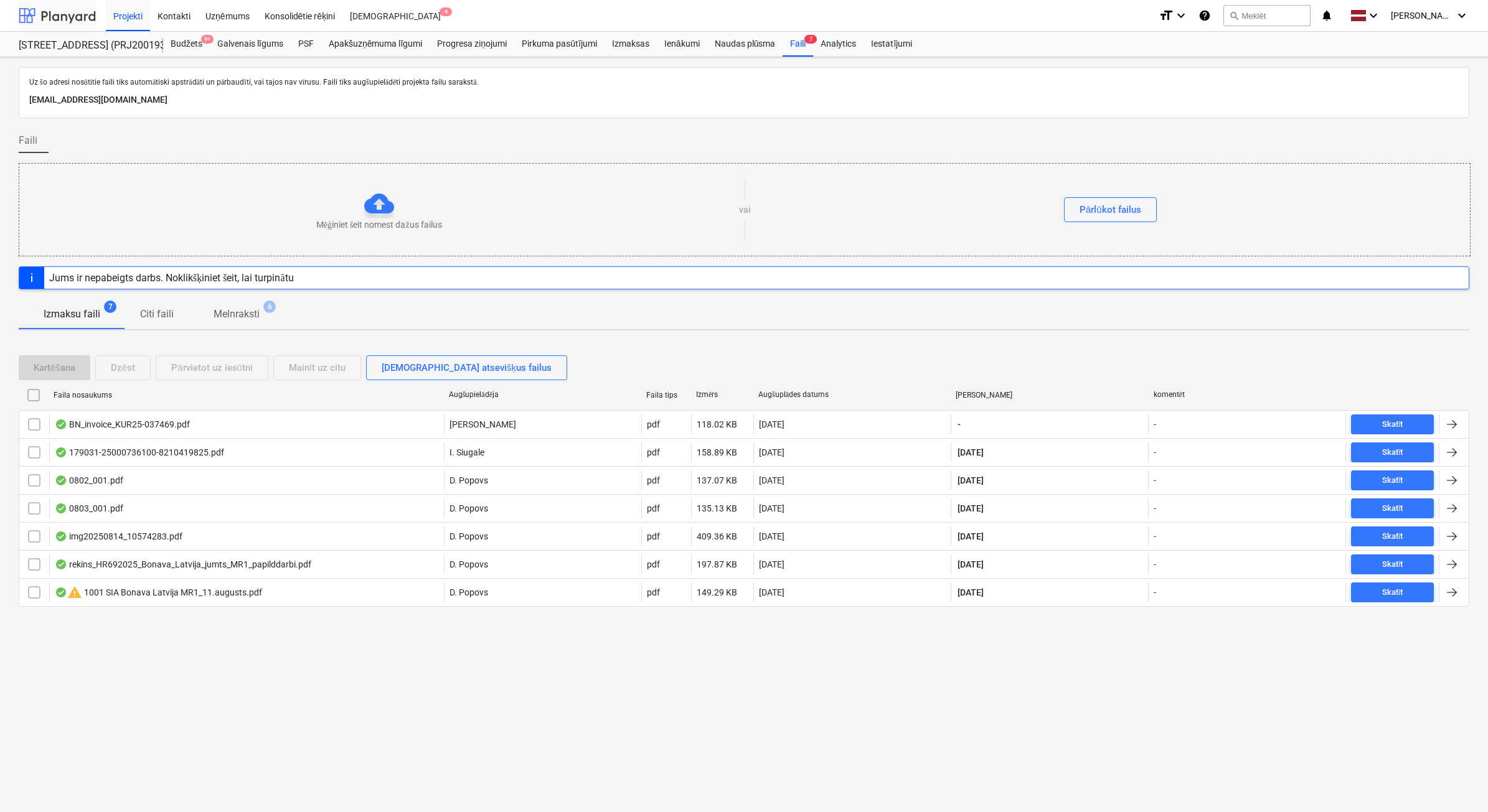
click at [65, 12] on div at bounding box center [56, 15] width 77 height 31
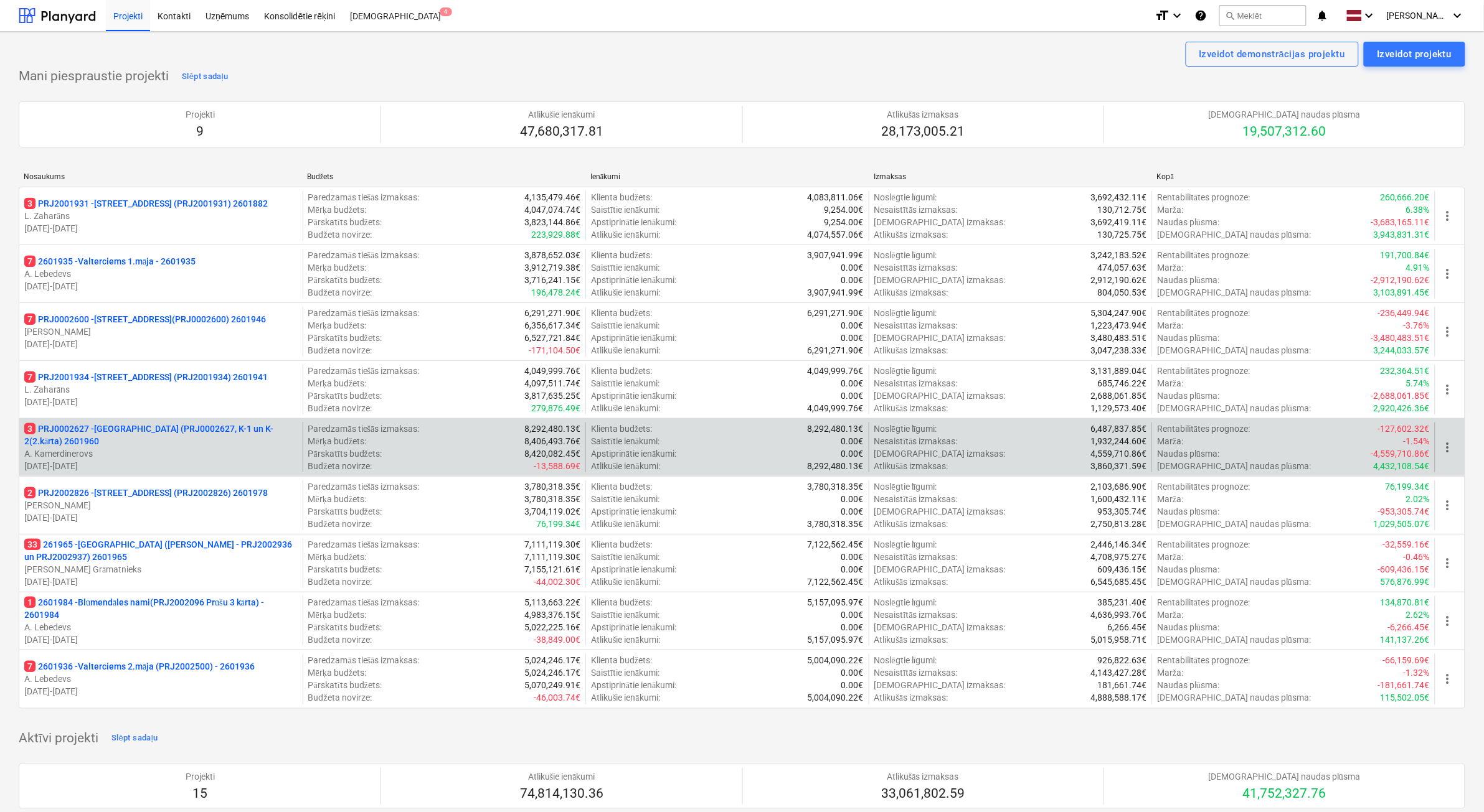
click at [160, 448] on p "A. Kamerdinerovs" at bounding box center [161, 454] width 273 height 12
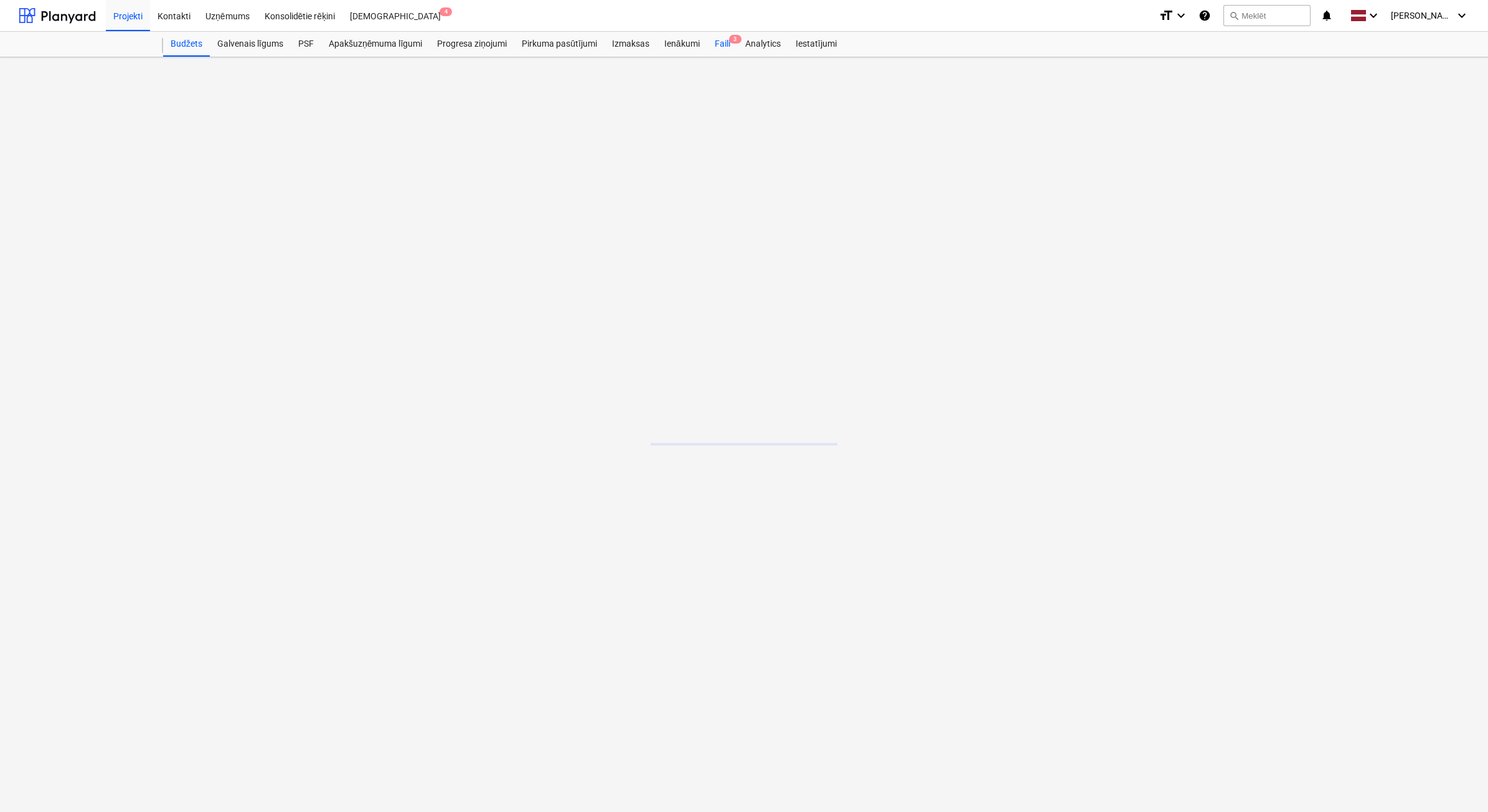
click at [725, 48] on div "Faili 3" at bounding box center [723, 44] width 31 height 25
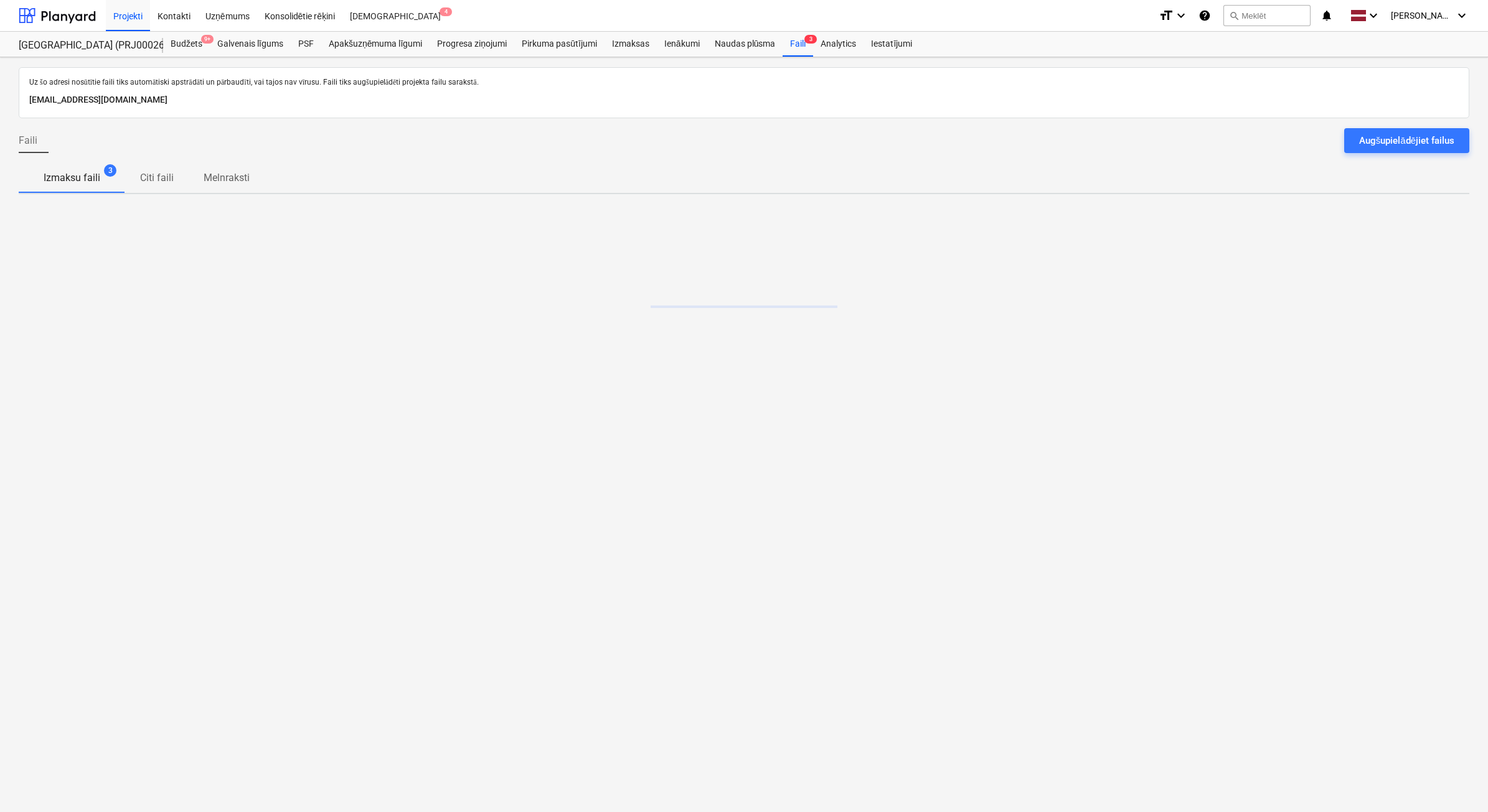
click at [1383, 145] on div "Augšupielādējiet failus" at bounding box center [1407, 141] width 95 height 16
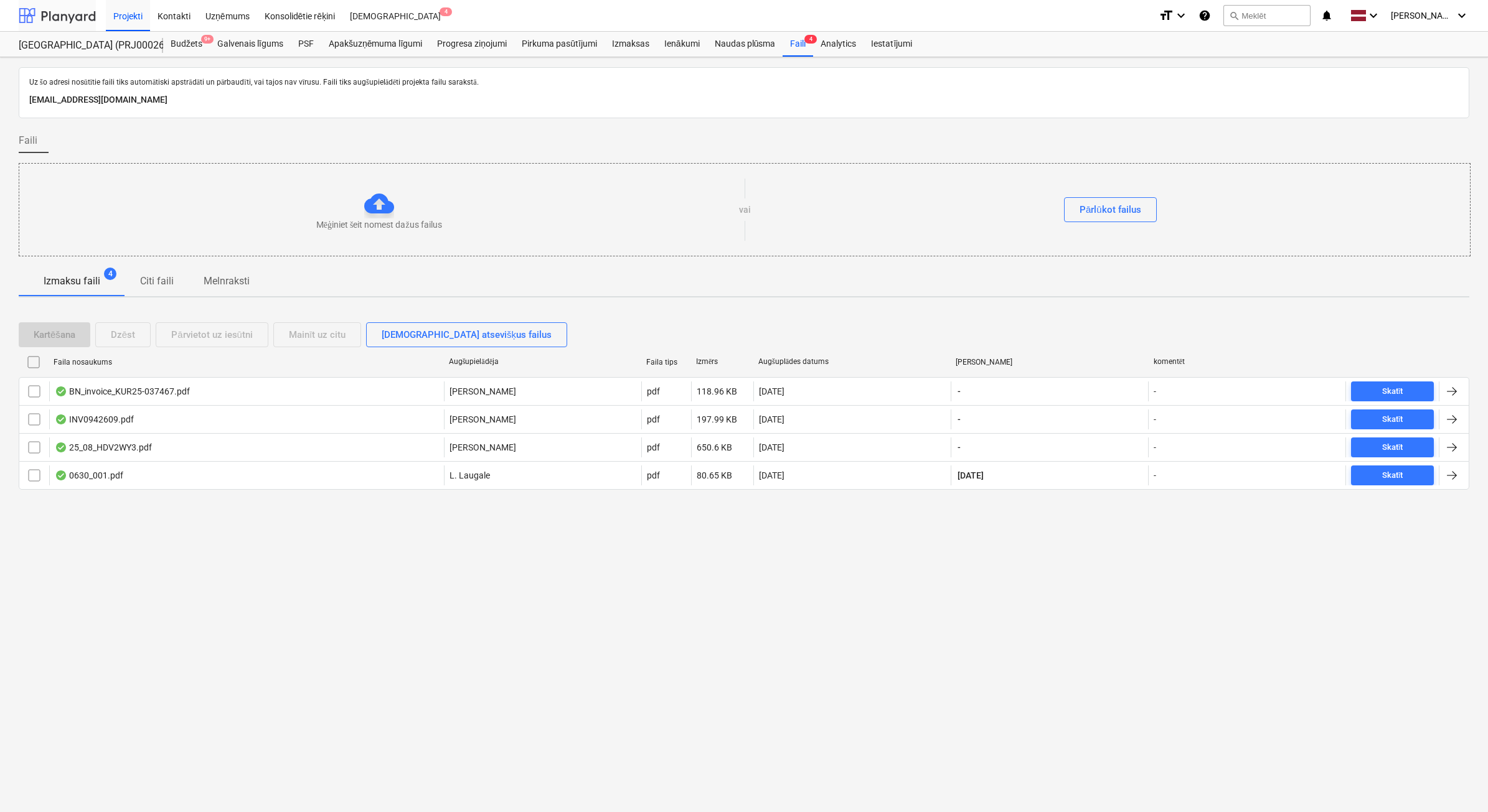
click at [48, 16] on div at bounding box center [56, 15] width 77 height 31
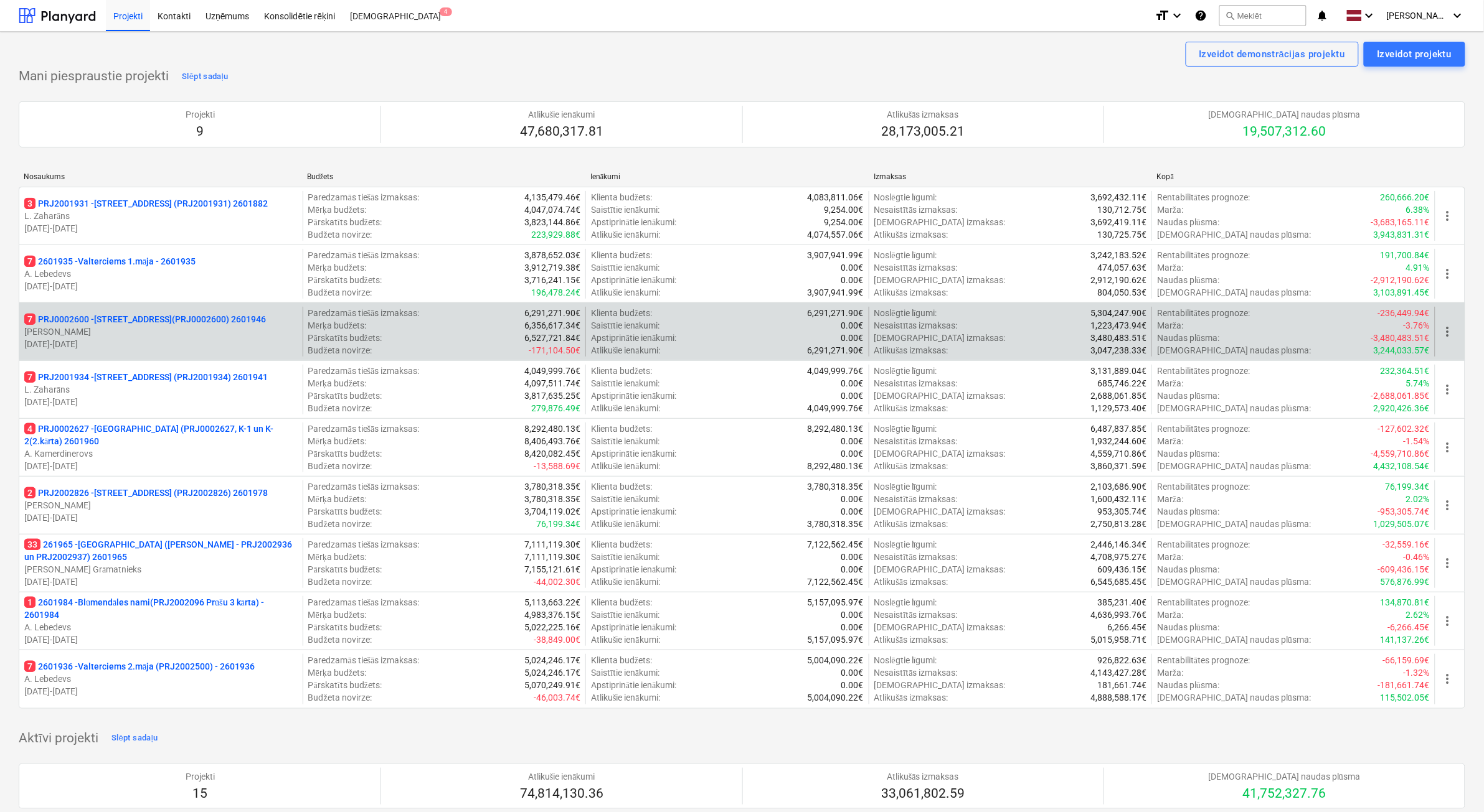
click at [197, 339] on p "[DATE] - [DATE]" at bounding box center [161, 344] width 273 height 12
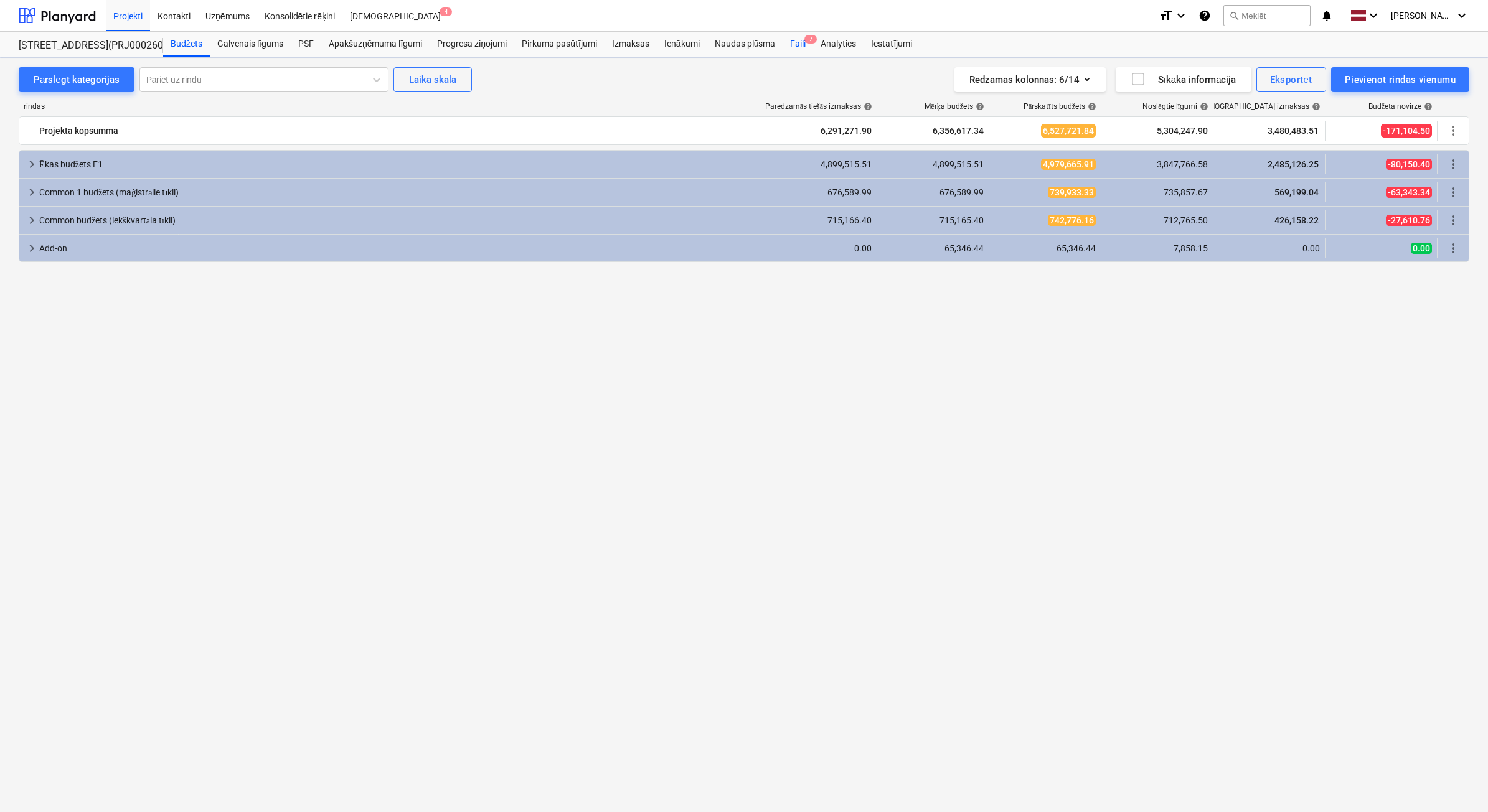
click at [809, 35] on span "7" at bounding box center [810, 40] width 12 height 9
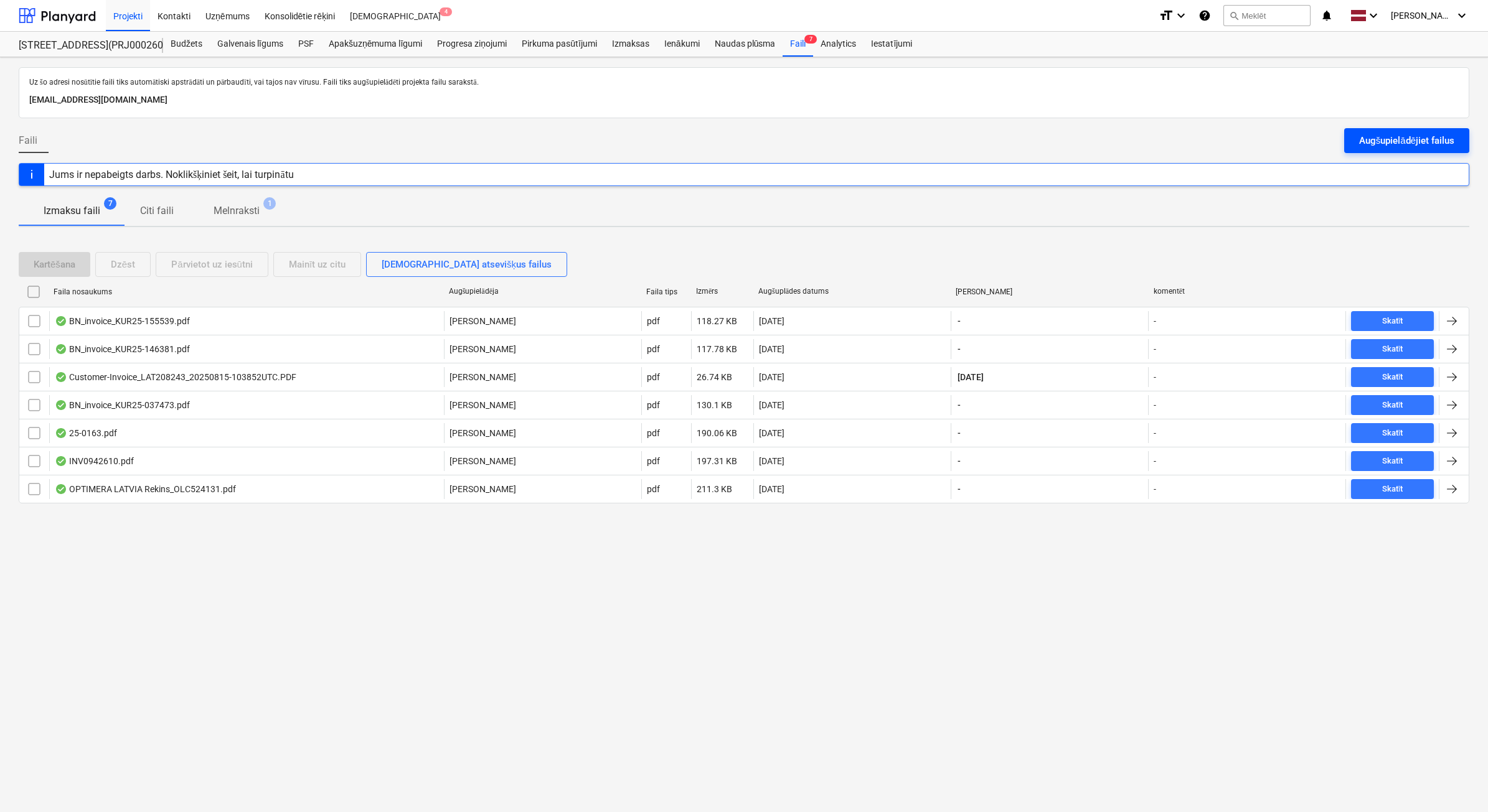
click at [1413, 151] on button "Augšupielādējiet failus" at bounding box center [1407, 141] width 125 height 25
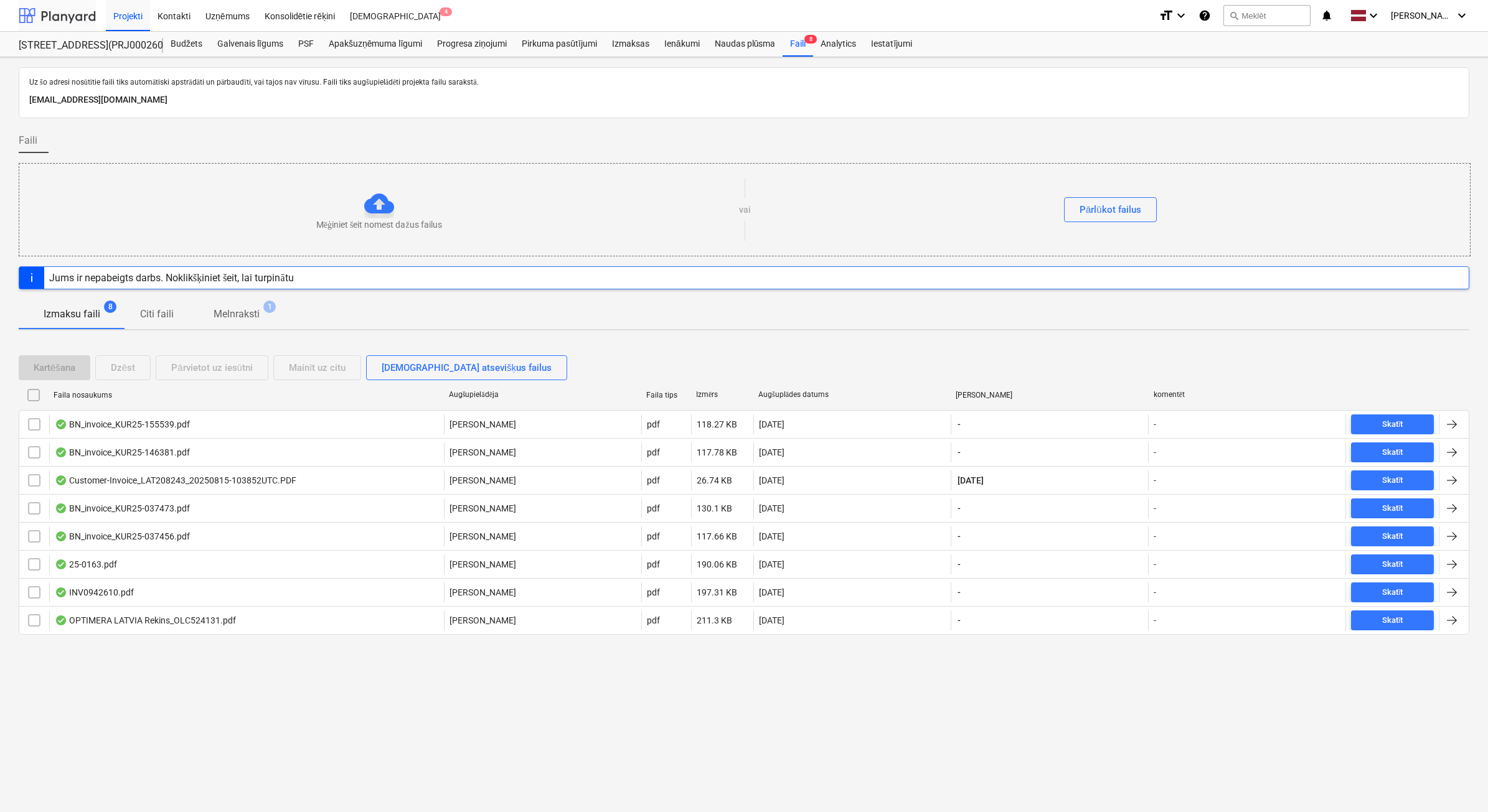
click at [73, 10] on div at bounding box center [56, 15] width 77 height 31
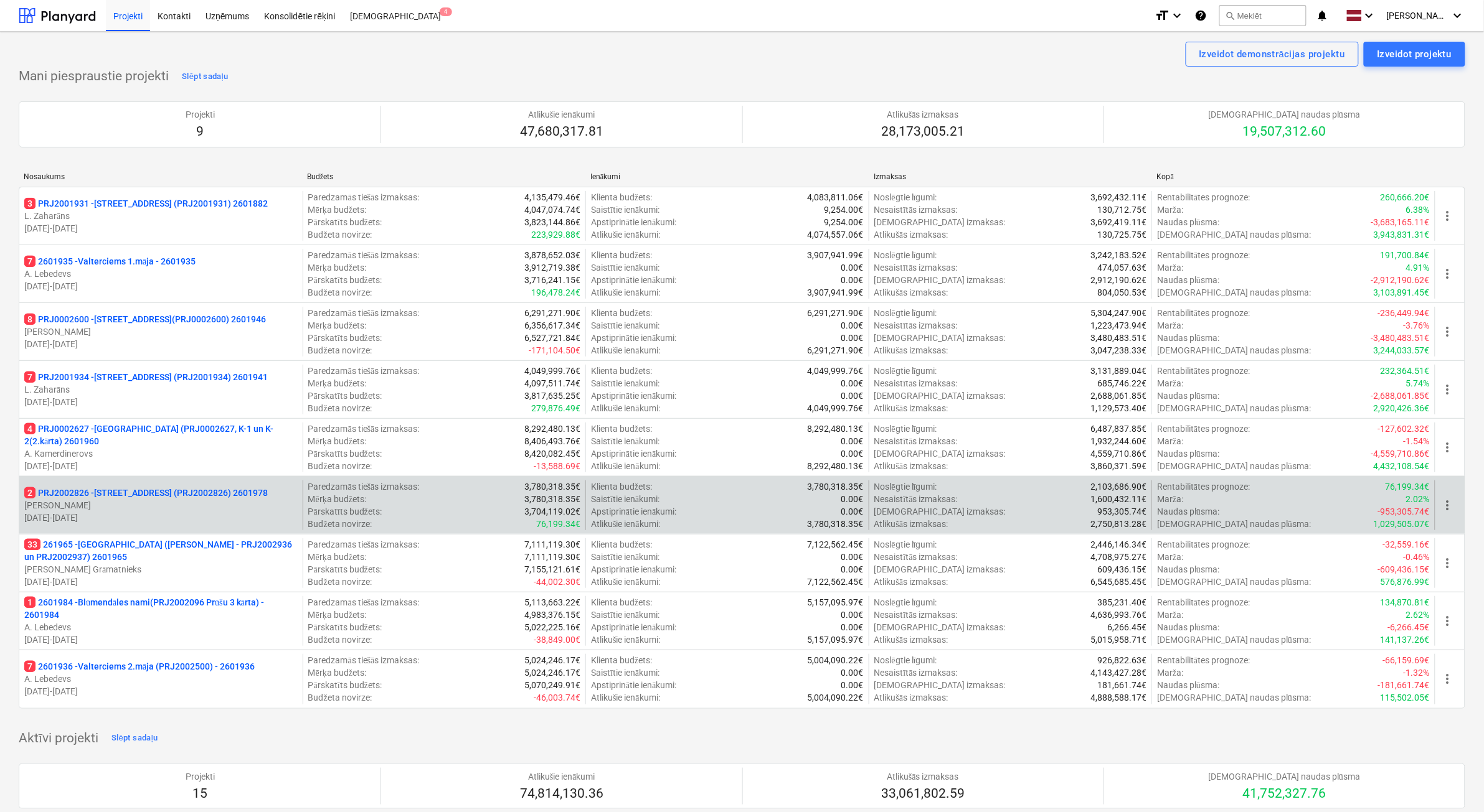
click at [243, 510] on p "[PERSON_NAME]" at bounding box center [161, 505] width 273 height 12
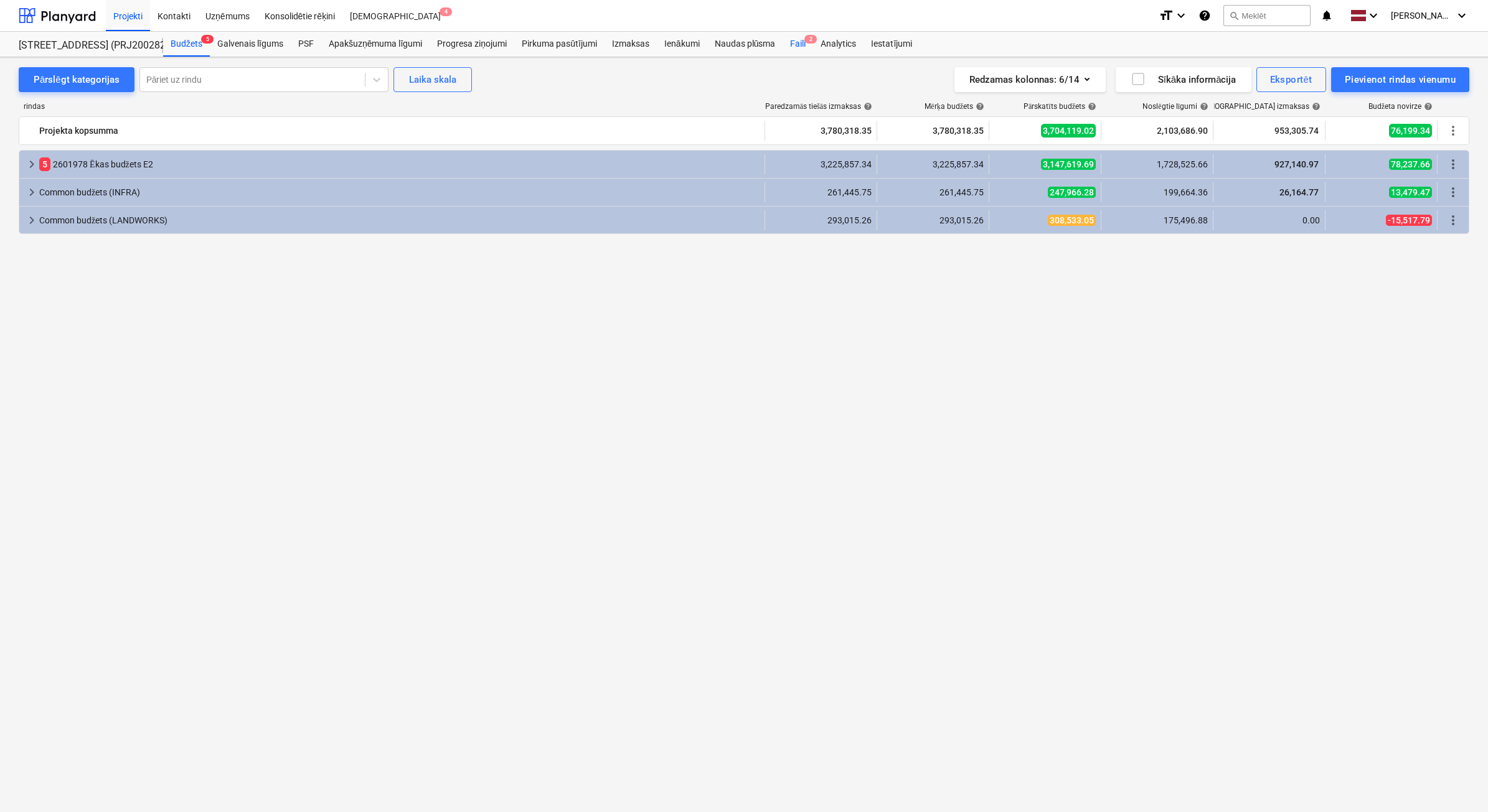
click at [810, 43] on span "2" at bounding box center [810, 40] width 12 height 9
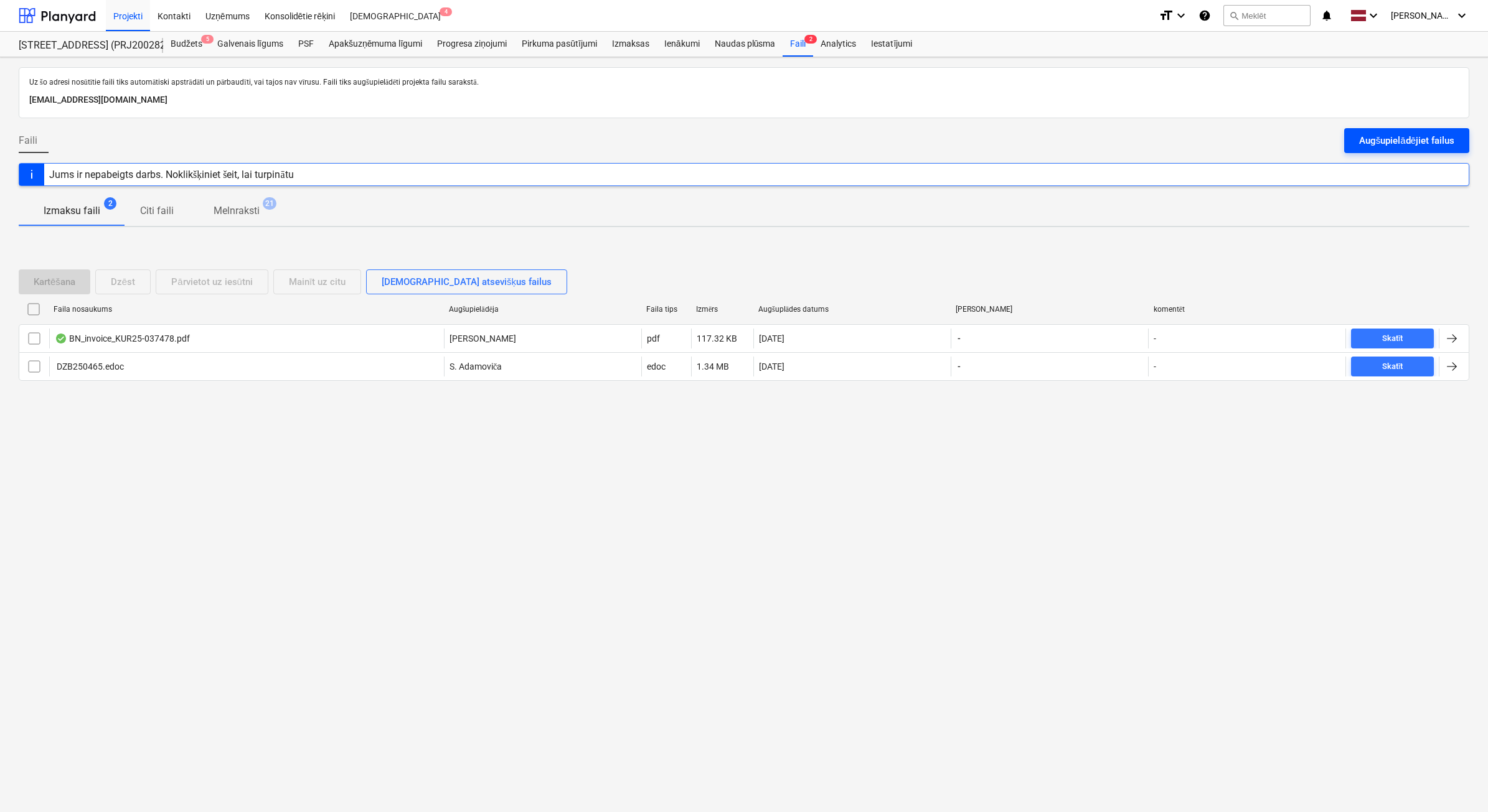
click at [1423, 143] on div "Augšupielādējiet failus" at bounding box center [1407, 141] width 95 height 16
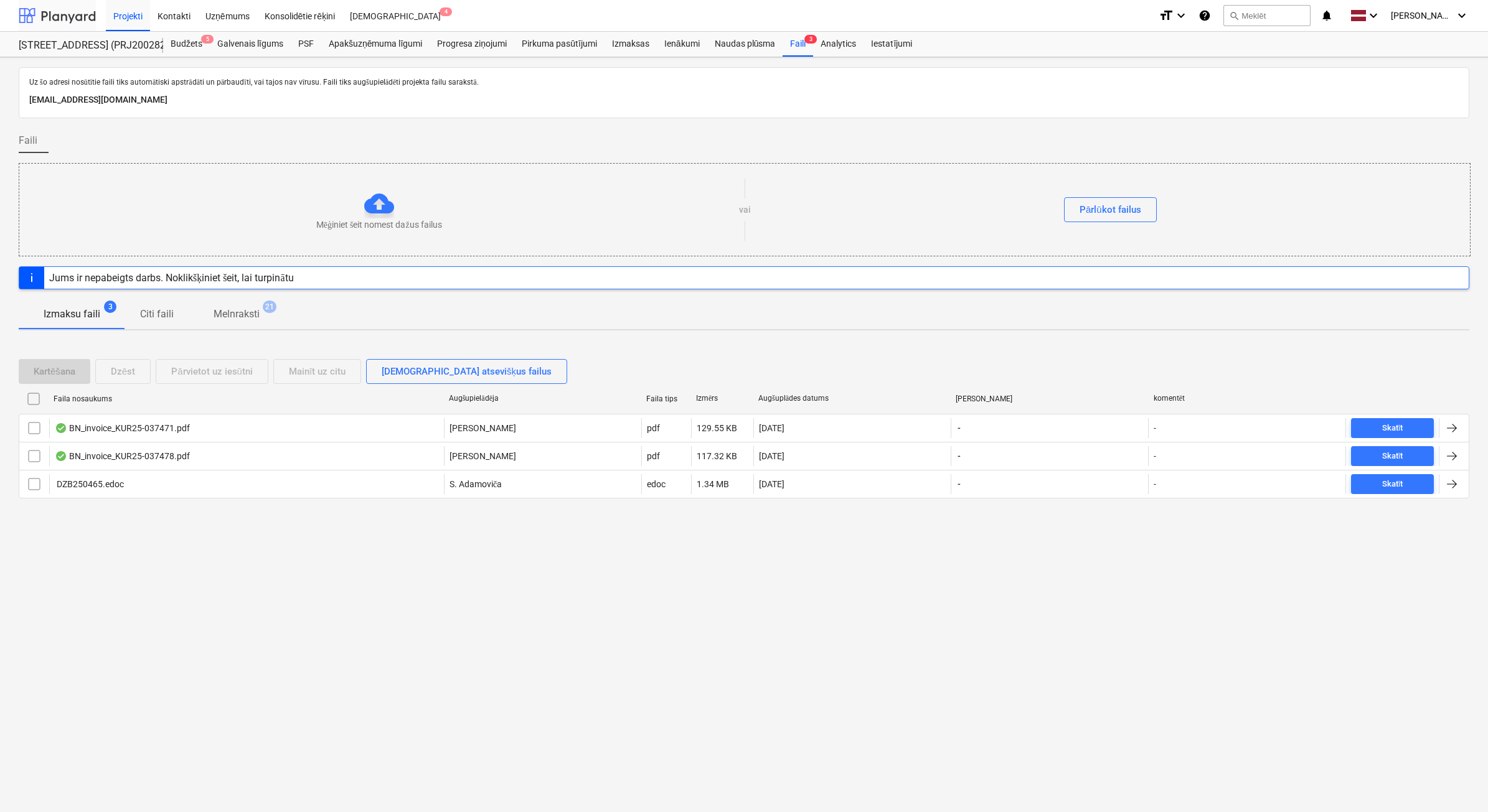
click at [70, 10] on div at bounding box center [56, 15] width 77 height 31
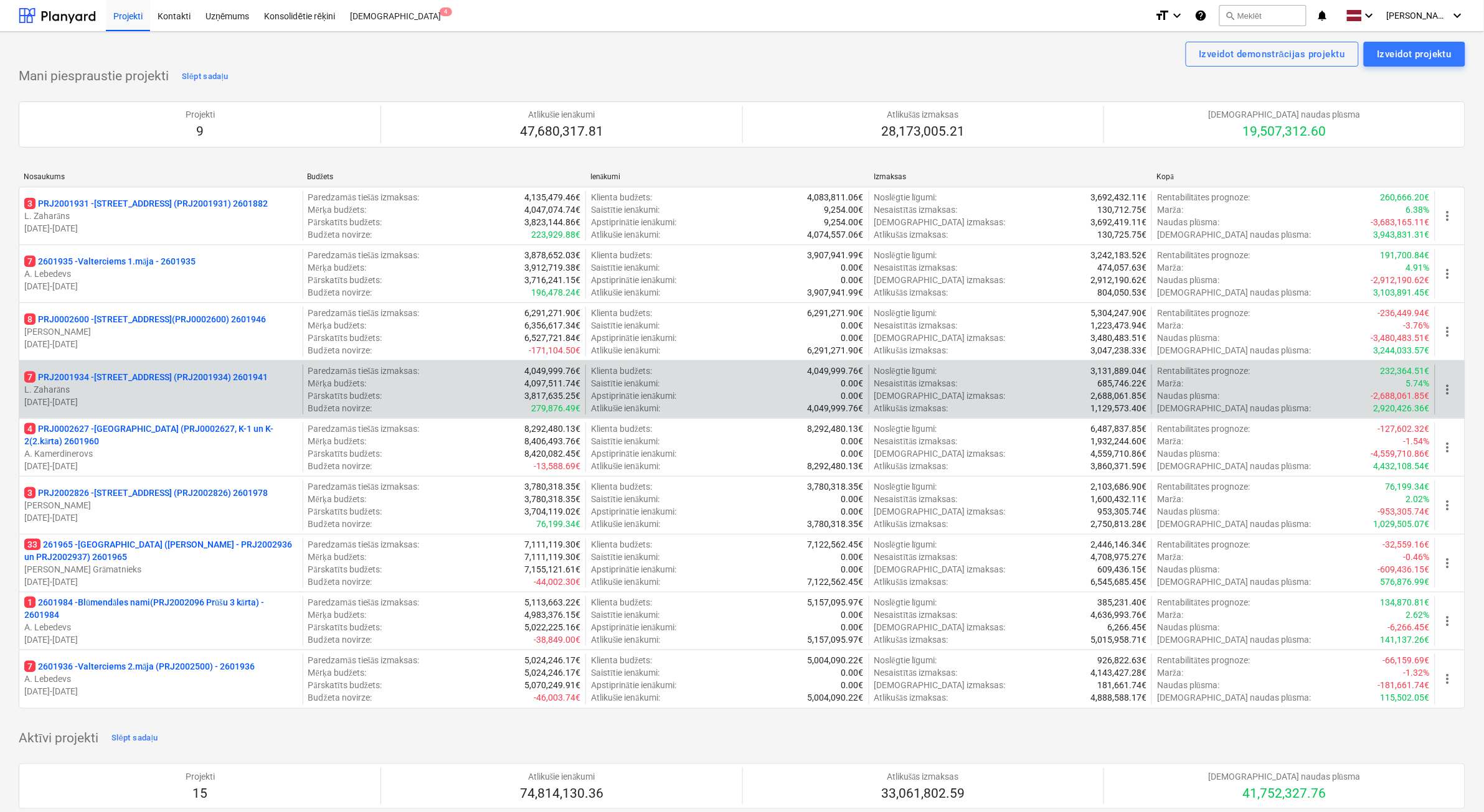
click at [167, 378] on p "7 PRJ2001934 - [STREET_ADDRESS] (PRJ2001934) 2601941" at bounding box center [146, 377] width 243 height 12
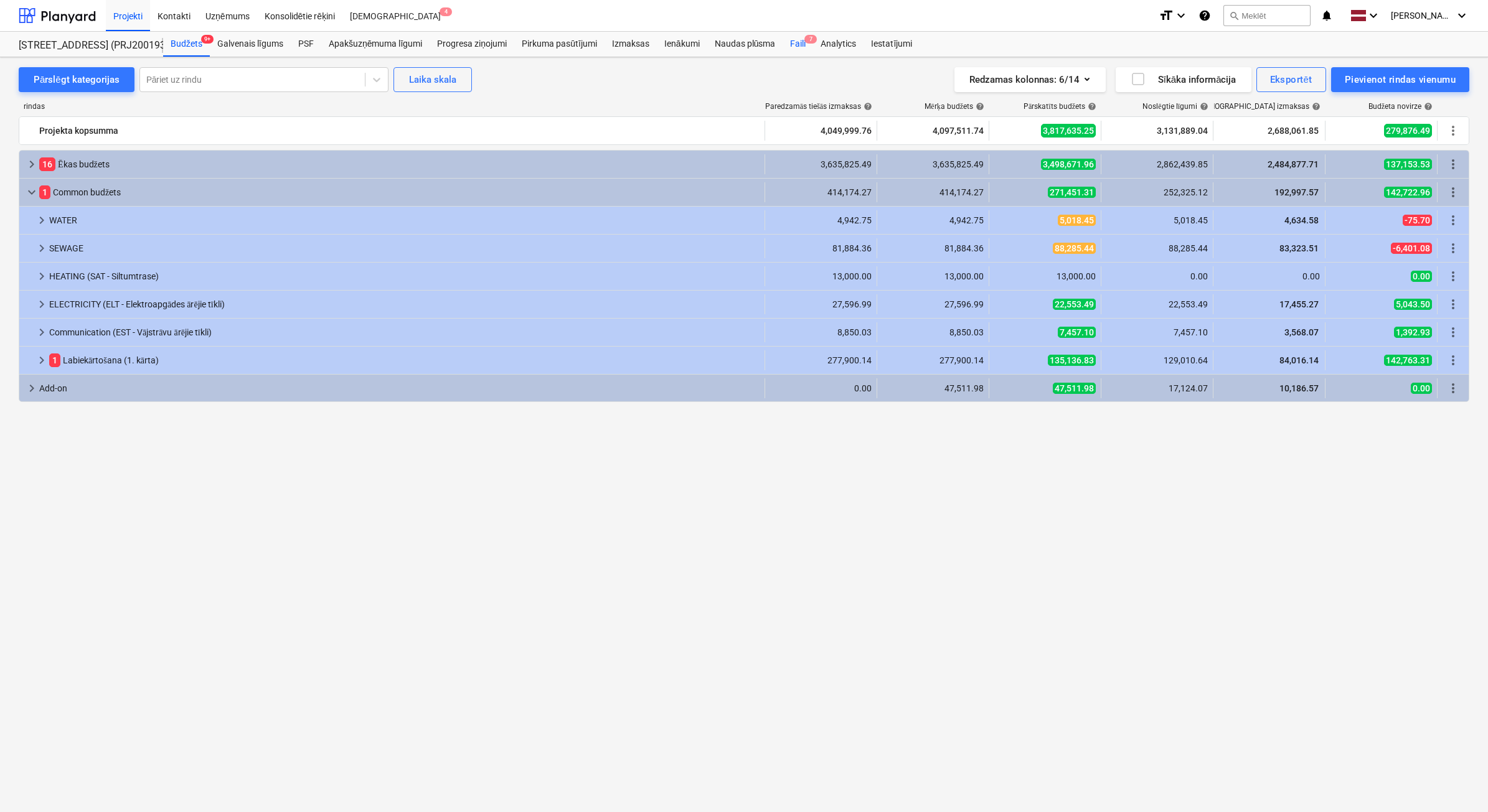
click at [801, 45] on div "Faili 7" at bounding box center [798, 44] width 31 height 25
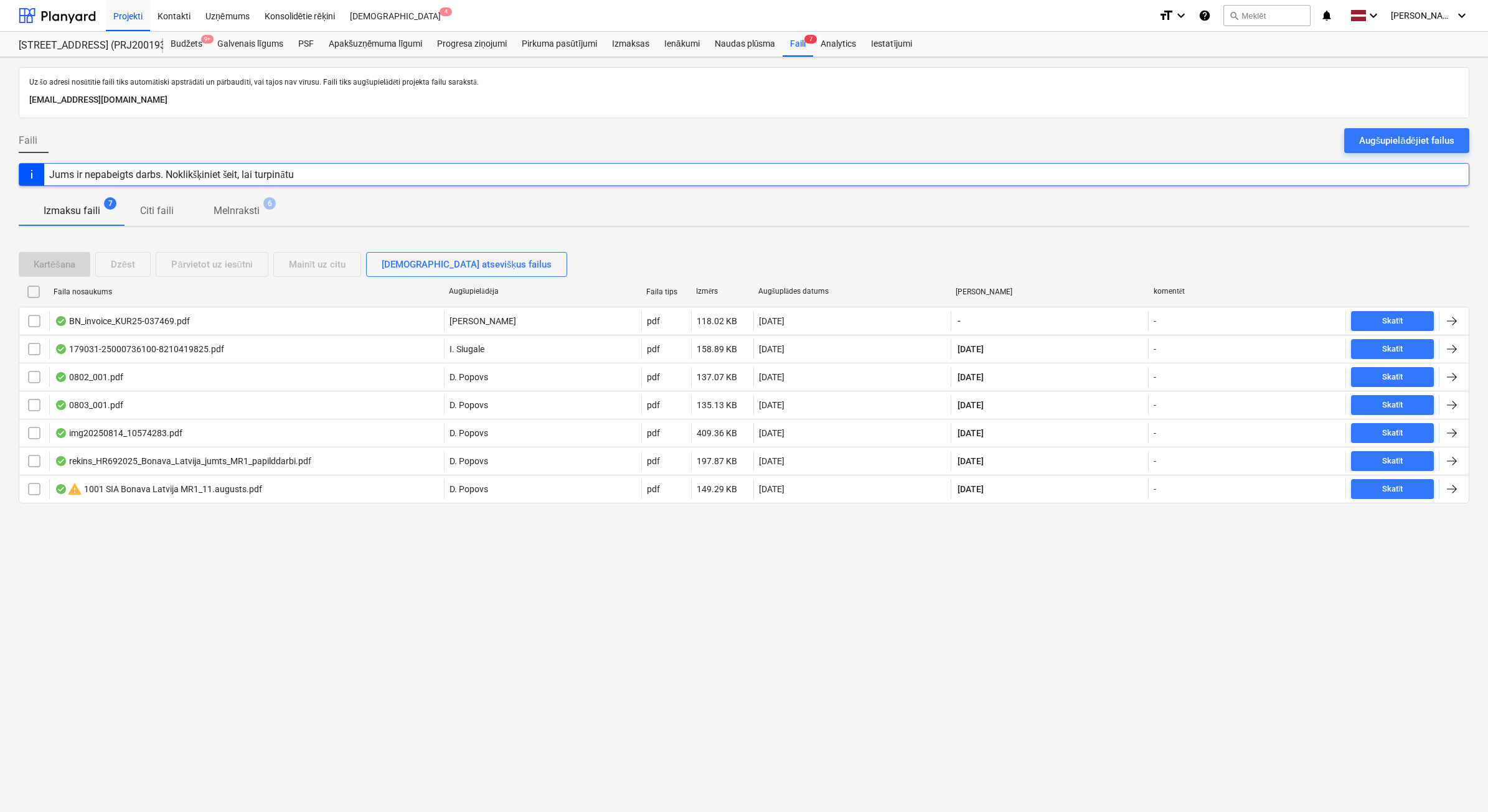
click at [1404, 131] on button "Augšupielādējiet failus" at bounding box center [1407, 141] width 125 height 25
